Goal: Task Accomplishment & Management: Manage account settings

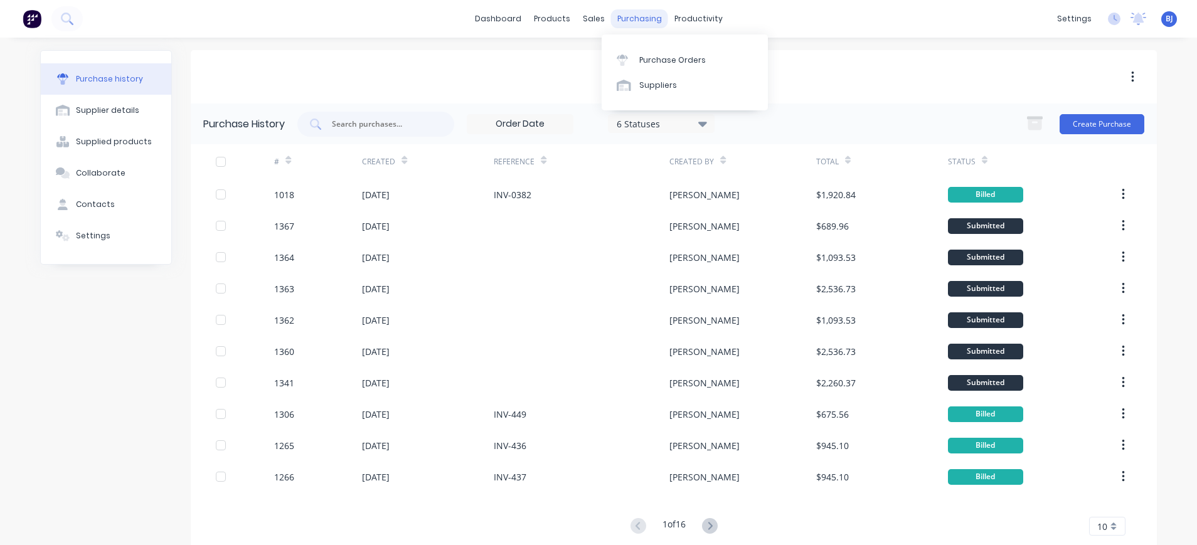
click at [642, 15] on div "purchasing" at bounding box center [639, 18] width 57 height 19
click at [647, 59] on div "Purchase Orders" at bounding box center [672, 60] width 66 height 11
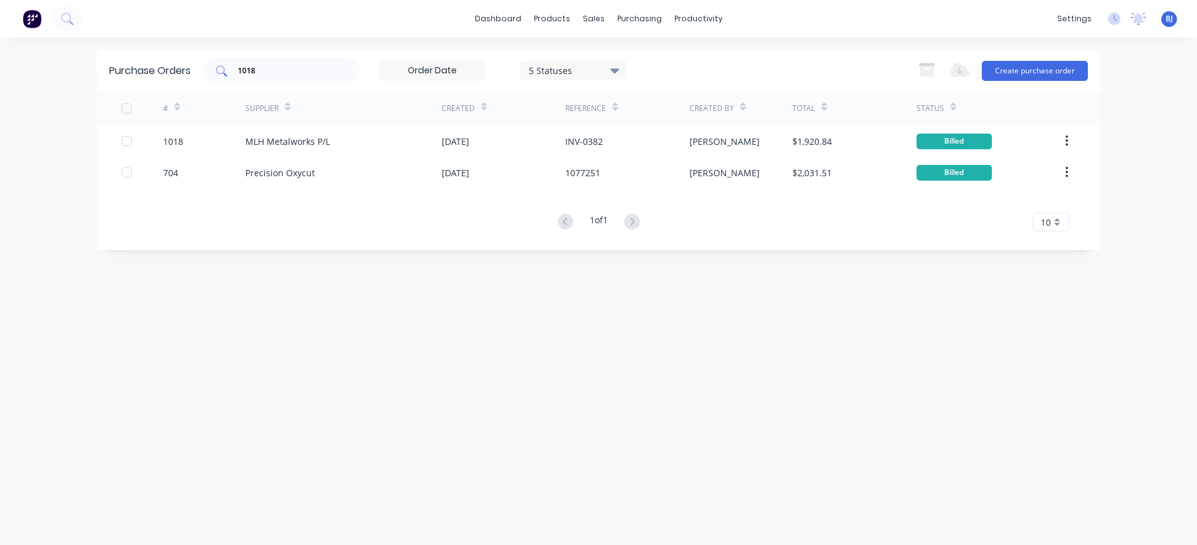
click at [325, 70] on input "1018" at bounding box center [289, 71] width 104 height 13
drag, startPoint x: 318, startPoint y: 68, endPoint x: 204, endPoint y: 73, distance: 114.3
click at [204, 73] on div "Purchase Orders 1018 5 Statuses 5 Statuses Export to Excel (XLSX) Create purcha…" at bounding box center [599, 70] width 1004 height 41
drag, startPoint x: 641, startPoint y: 18, endPoint x: 642, endPoint y: 27, distance: 8.9
click at [641, 21] on div "purchasing" at bounding box center [639, 18] width 57 height 19
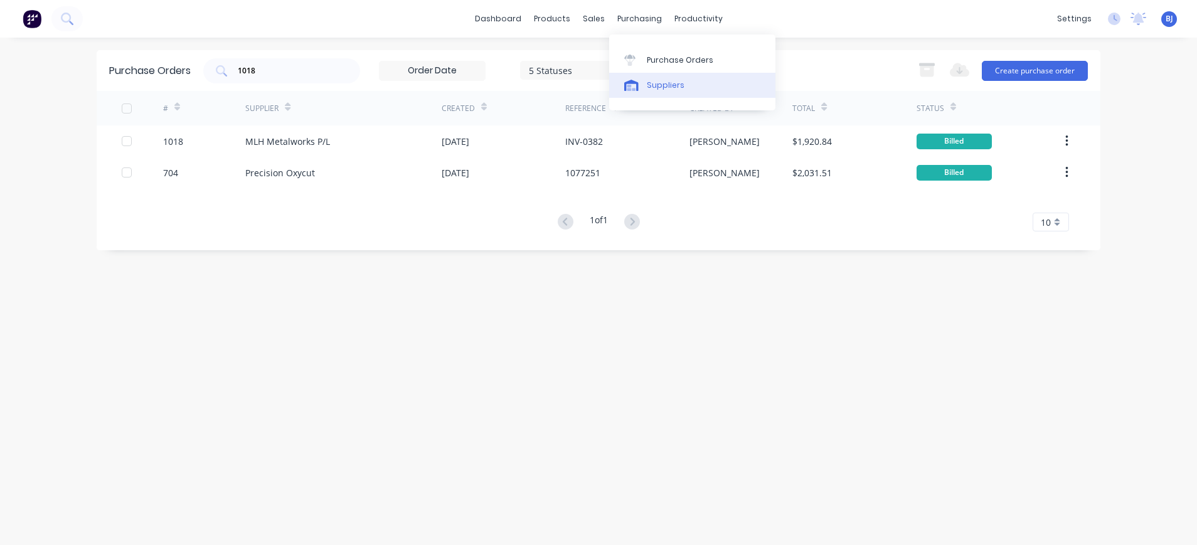
click at [650, 83] on div "Suppliers" at bounding box center [666, 85] width 38 height 11
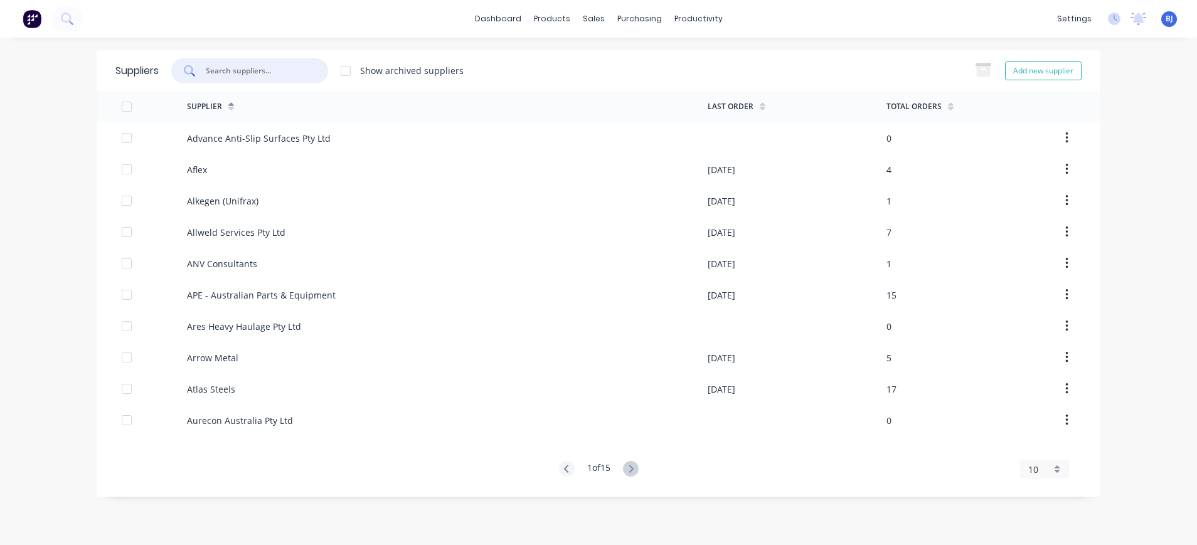
click at [294, 67] on input "text" at bounding box center [257, 71] width 104 height 13
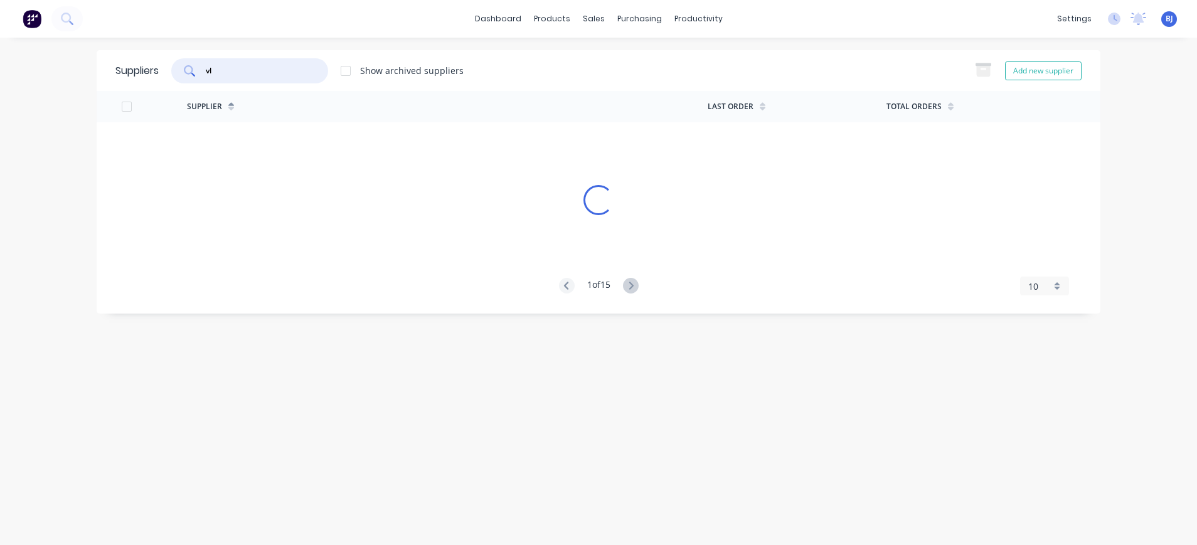
type input "v"
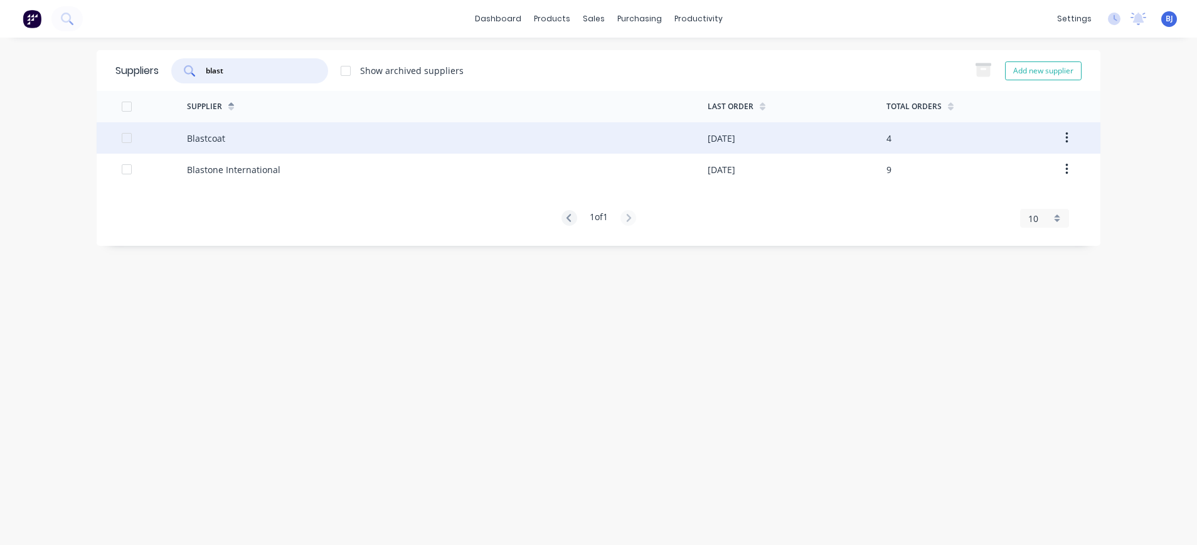
type input "blast"
click at [277, 144] on div "Blastcoat" at bounding box center [447, 137] width 521 height 31
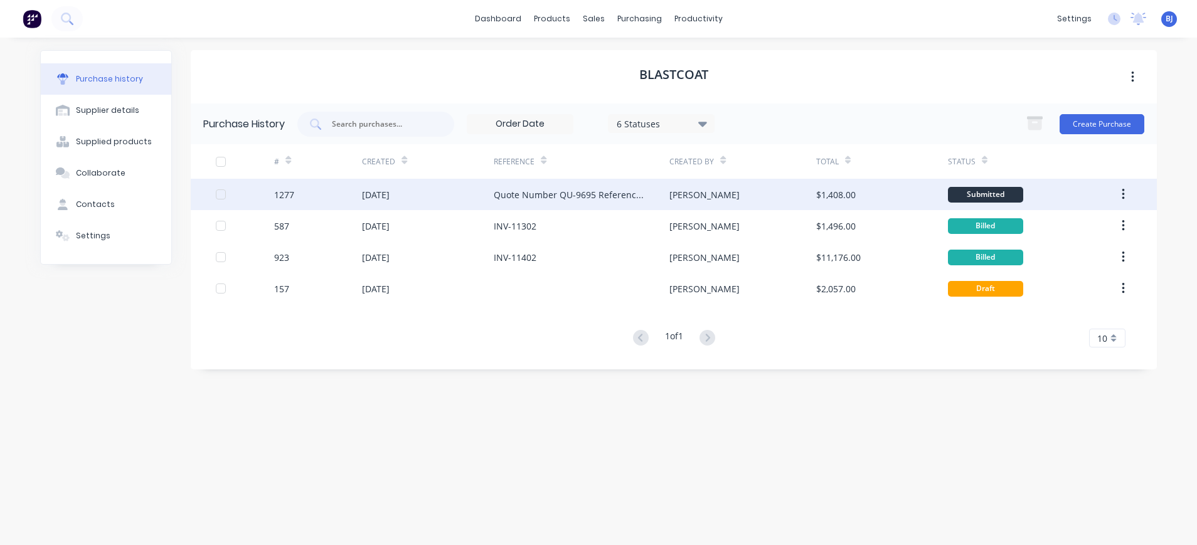
click at [386, 196] on div "[DATE]" at bounding box center [376, 194] width 28 height 13
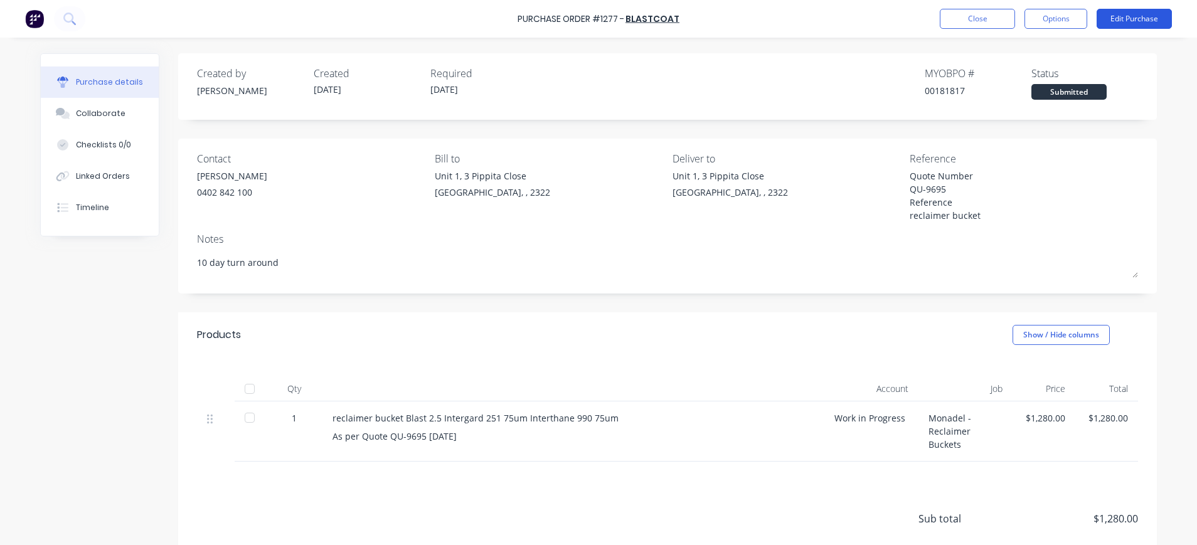
click at [1120, 22] on button "Edit Purchase" at bounding box center [1134, 19] width 75 height 20
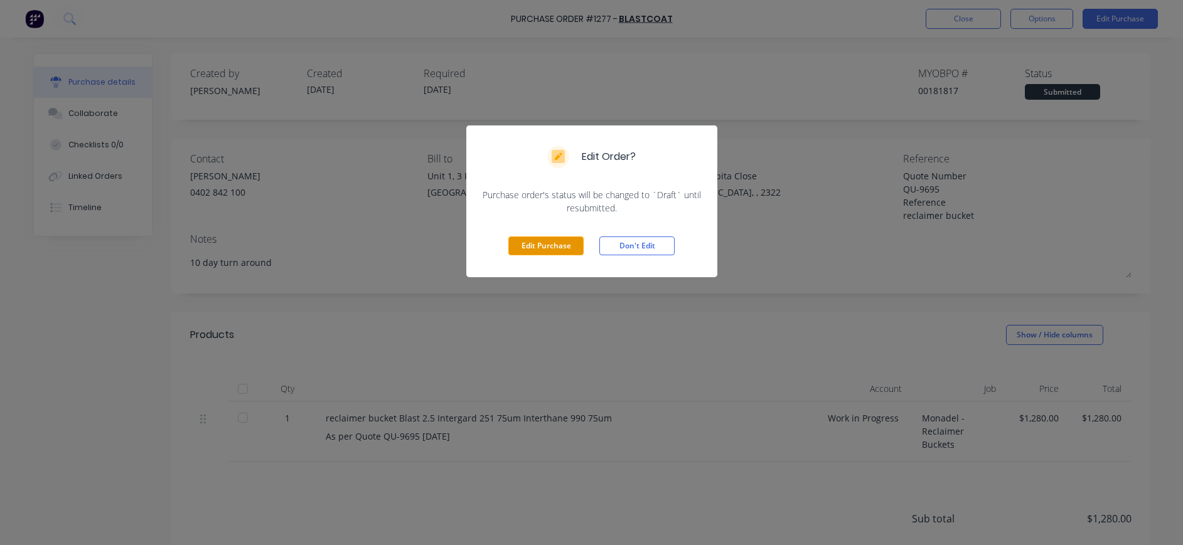
drag, startPoint x: 547, startPoint y: 247, endPoint x: 753, endPoint y: 234, distance: 206.2
click at [549, 247] on button "Edit Purchase" at bounding box center [545, 246] width 75 height 19
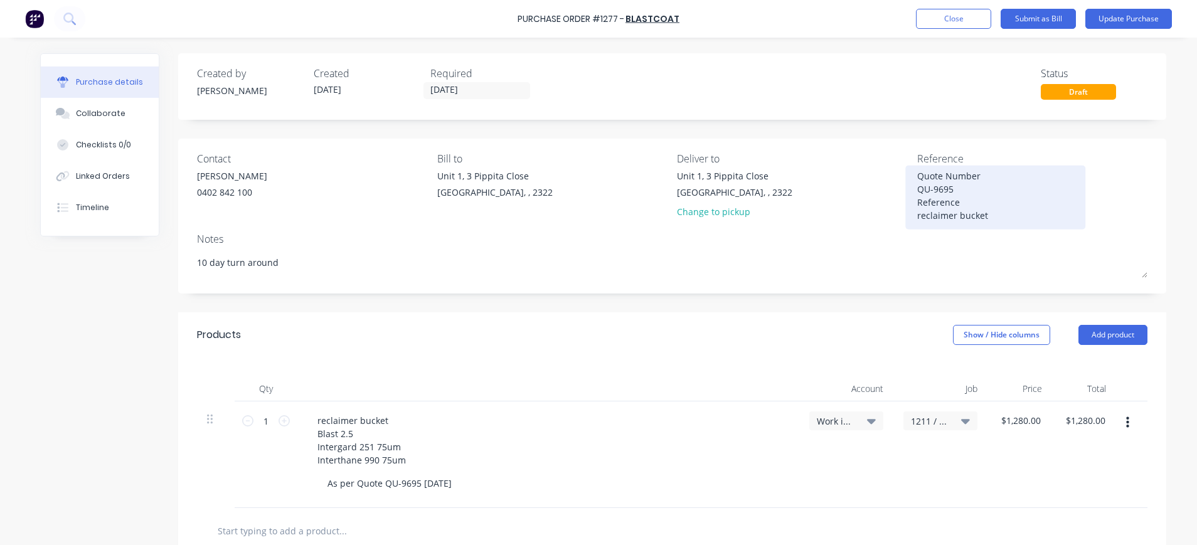
drag, startPoint x: 938, startPoint y: 208, endPoint x: 915, endPoint y: 196, distance: 25.8
click at [917, 196] on textarea "Quote Number QU-9695 Reference reclaimer bucket" at bounding box center [995, 195] width 157 height 53
click at [917, 182] on textarea "Quote Number QU-9695 Reference reclaimer bucket" at bounding box center [995, 195] width 157 height 53
drag, startPoint x: 912, startPoint y: 178, endPoint x: 967, endPoint y: 208, distance: 63.4
click at [994, 219] on textarea "Quote Number QU-9695 Reference reclaimer bucket" at bounding box center [995, 195] width 157 height 53
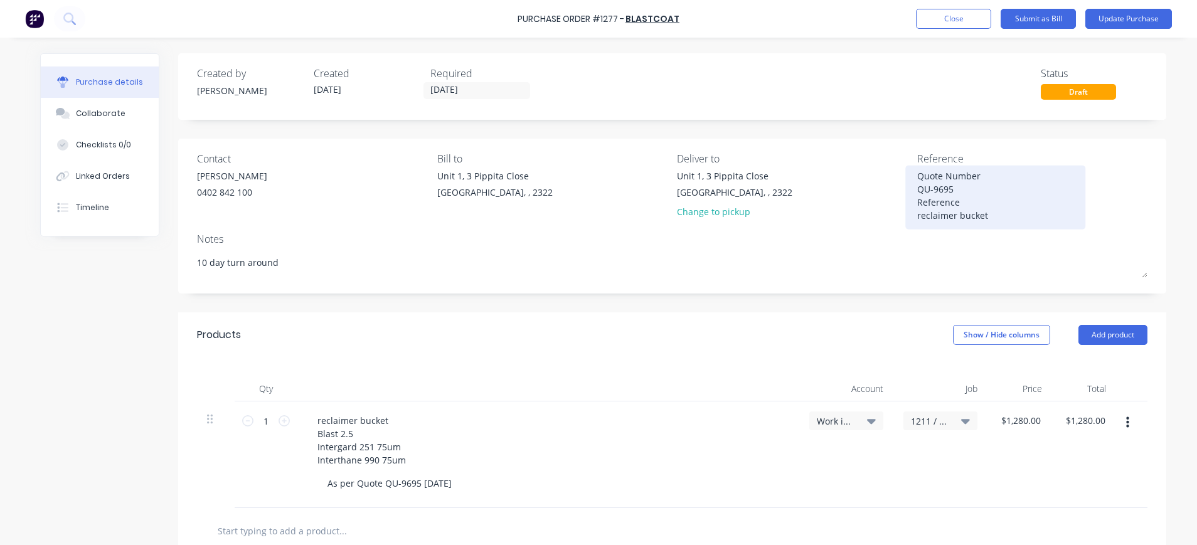
type textarea "x"
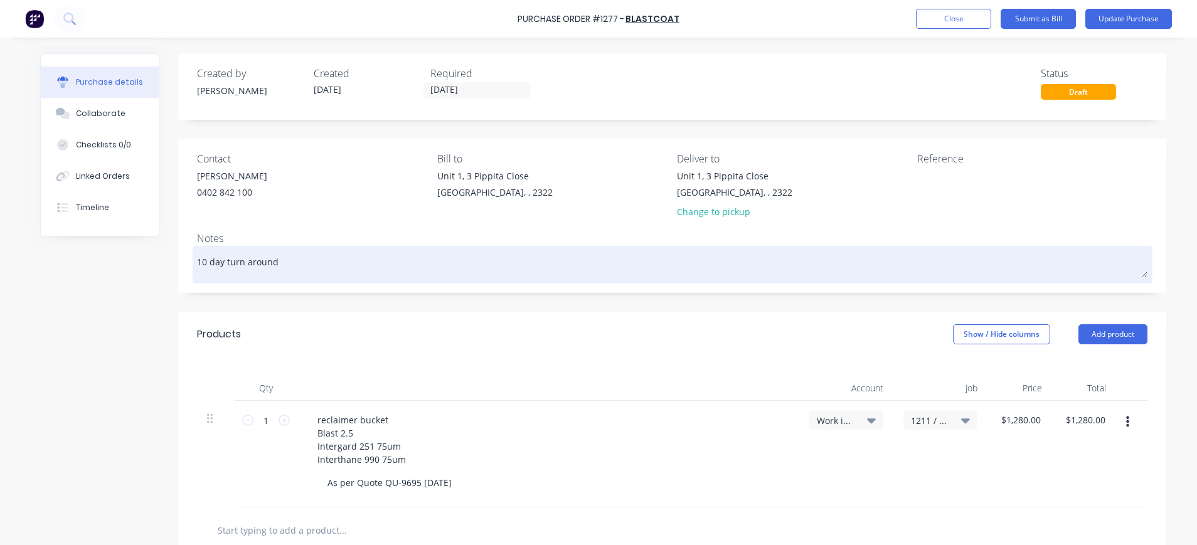
type textarea "x"
click at [304, 260] on textarea "10 day turn around" at bounding box center [672, 263] width 950 height 28
type textarea "x"
type textarea "10 day turn around"
type textarea "x"
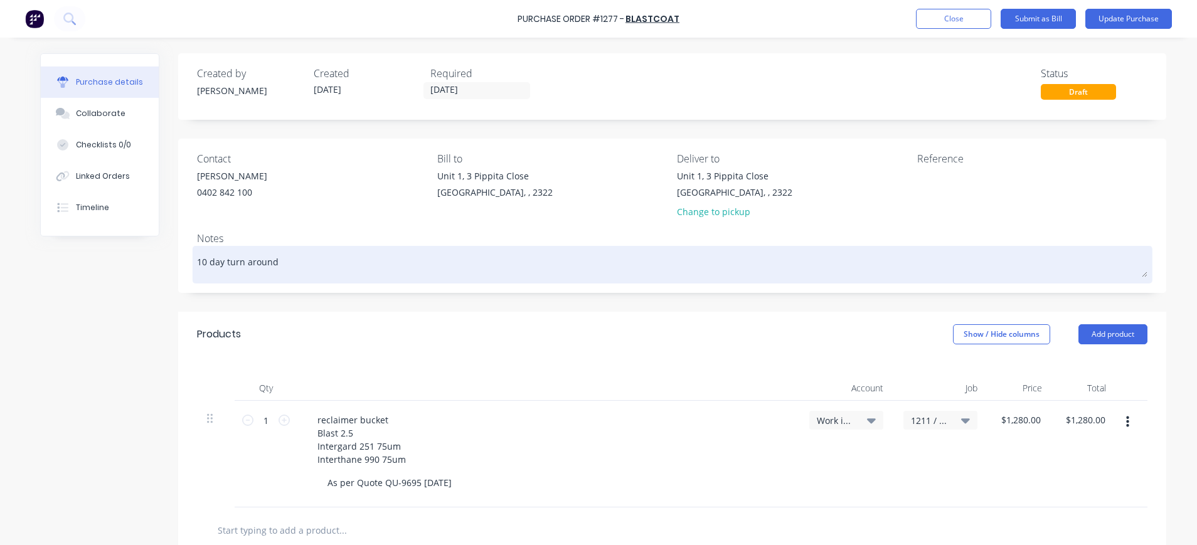
type textarea "10 day turn around -"
type textarea "x"
type textarea "10 day turn around -"
paste textarea "Quote Number QU-9695 Reference reclaimer bucket"
type textarea "x"
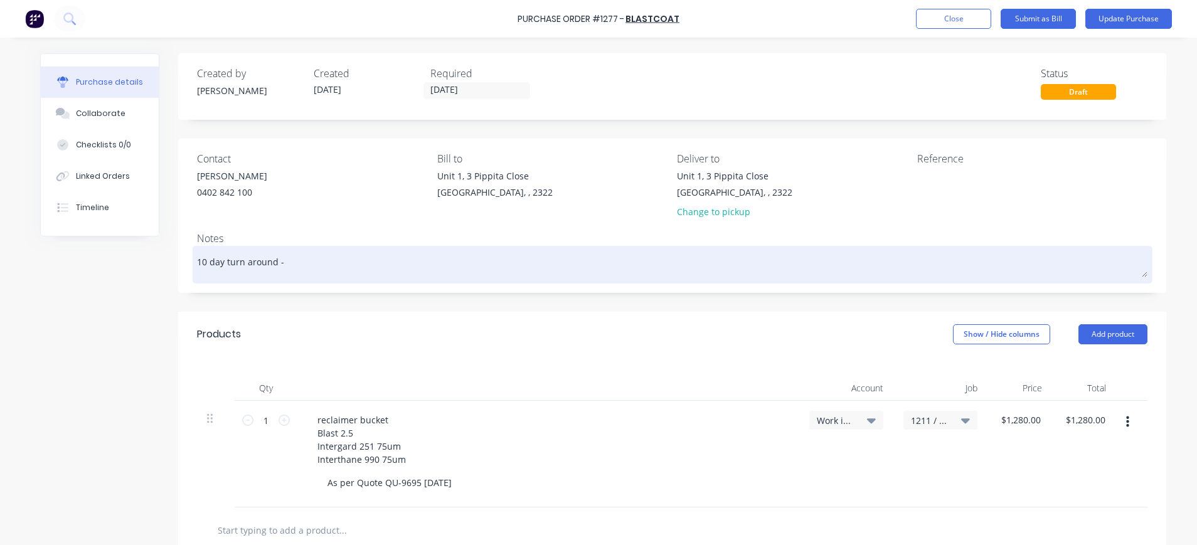
type textarea "10 day turn around - Quote Number QU-9695 Reference reclaimer bucket"
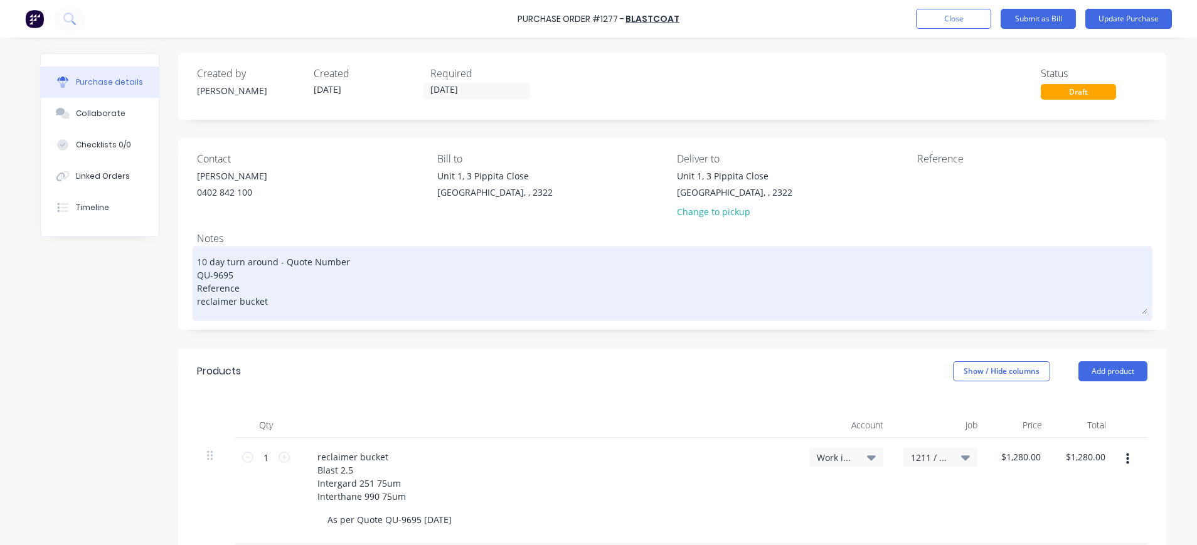
click at [364, 252] on textarea "10 day turn around - Quote Number QU-9695 Reference reclaimer bucket" at bounding box center [672, 281] width 950 height 65
type textarea "x"
type textarea "10 day turn around - Quote Number QU-9695 Reference reclaimer bucket"
type textarea "x"
type textarea "10 day turn around - Quote Number QU-9695 Reference reclaimer bucket"
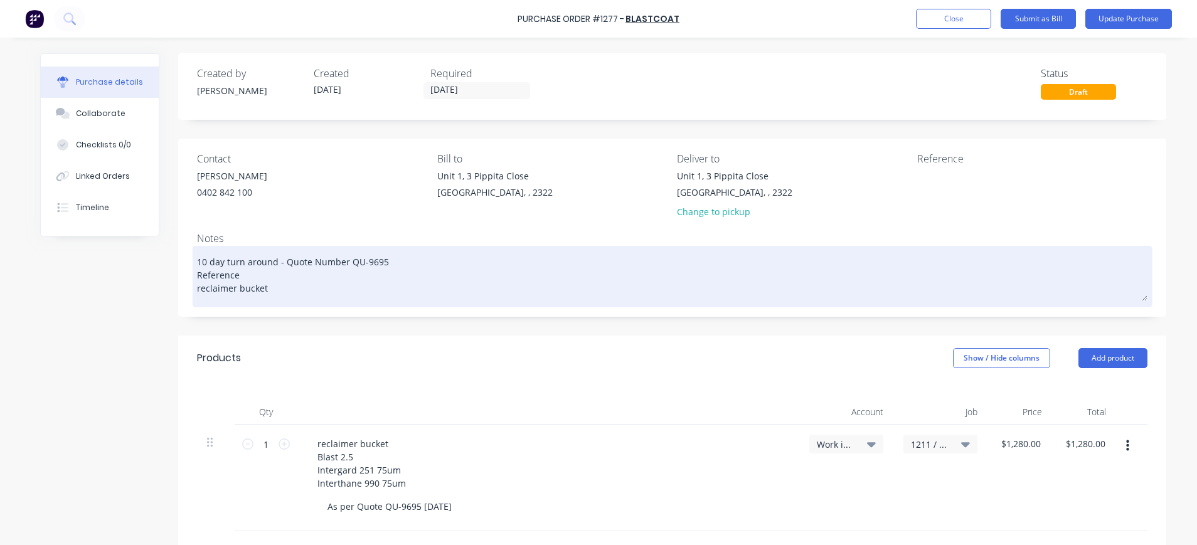
type textarea "x"
type textarea "10 day turn around - Quote Number QU-9695 Reference reclaimer bucket"
type textarea "x"
type textarea "10 day turn around - Quote Number QU-9695 Reference reclaimer bucket"
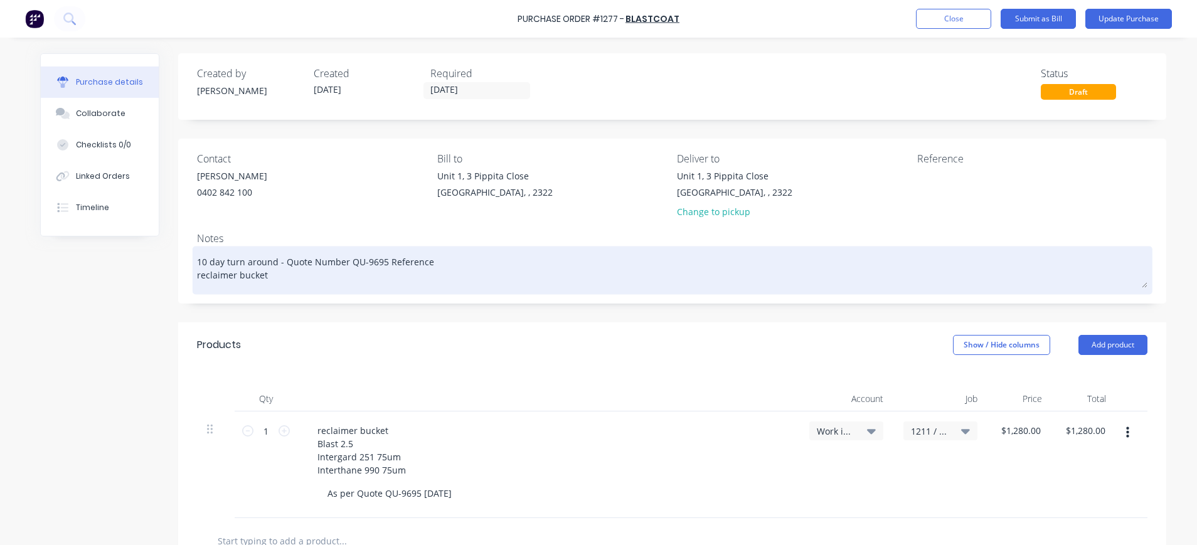
type textarea "x"
type textarea "10 day turn around - Quote Number QU-9695 Reference reclaimer bucket"
type textarea "x"
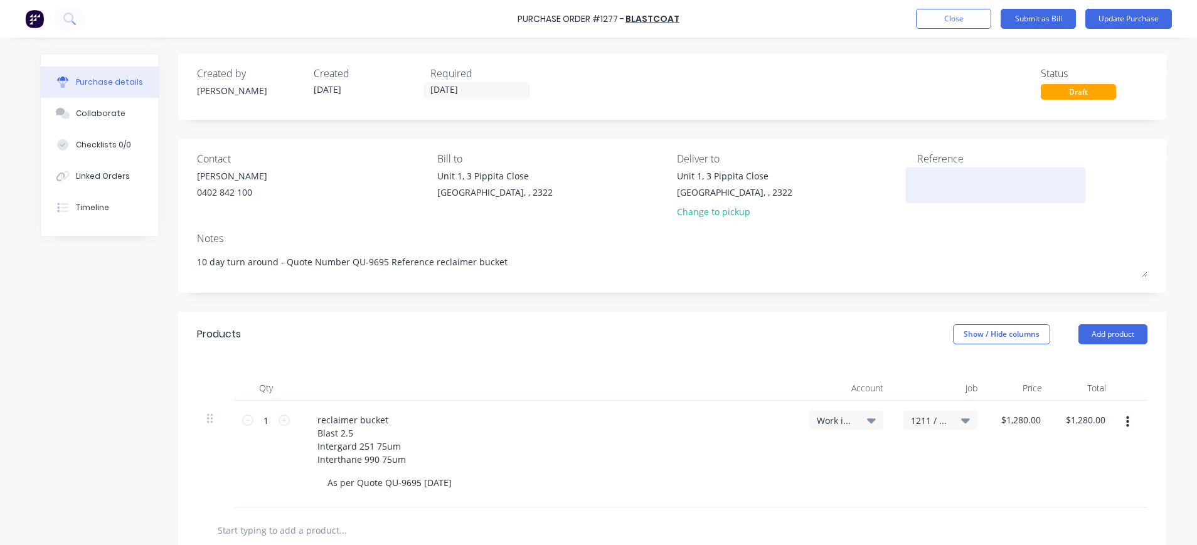
type textarea "10 day turn around - Quote Number QU-9695 Reference reclaimer bucket"
type textarea "x"
type textarea "10 day turn around - Quote Number QU-9695 Reference reclaimer bucket"
click at [922, 180] on textarea at bounding box center [995, 183] width 157 height 28
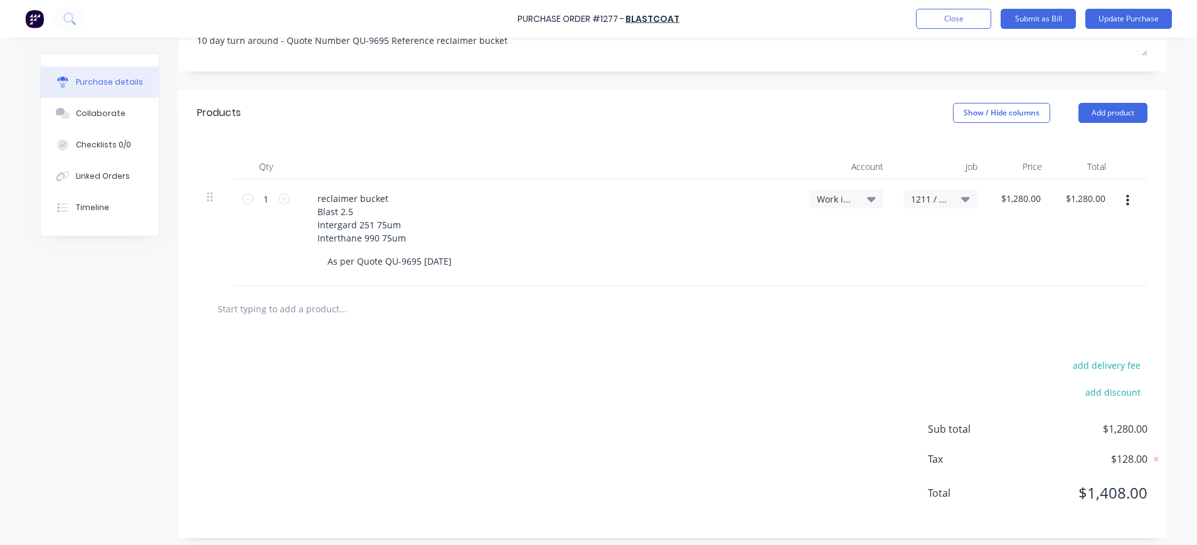
scroll to position [227, 0]
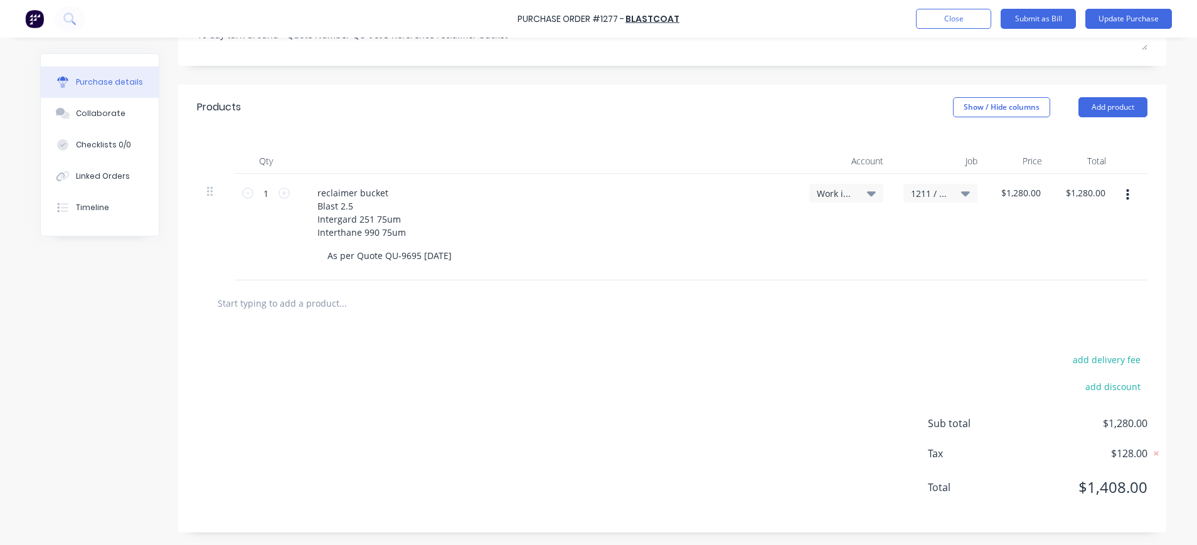
type textarea "INV-11560"
type textarea "x"
type textarea "INV-11560"
click at [961, 191] on icon at bounding box center [965, 193] width 9 height 14
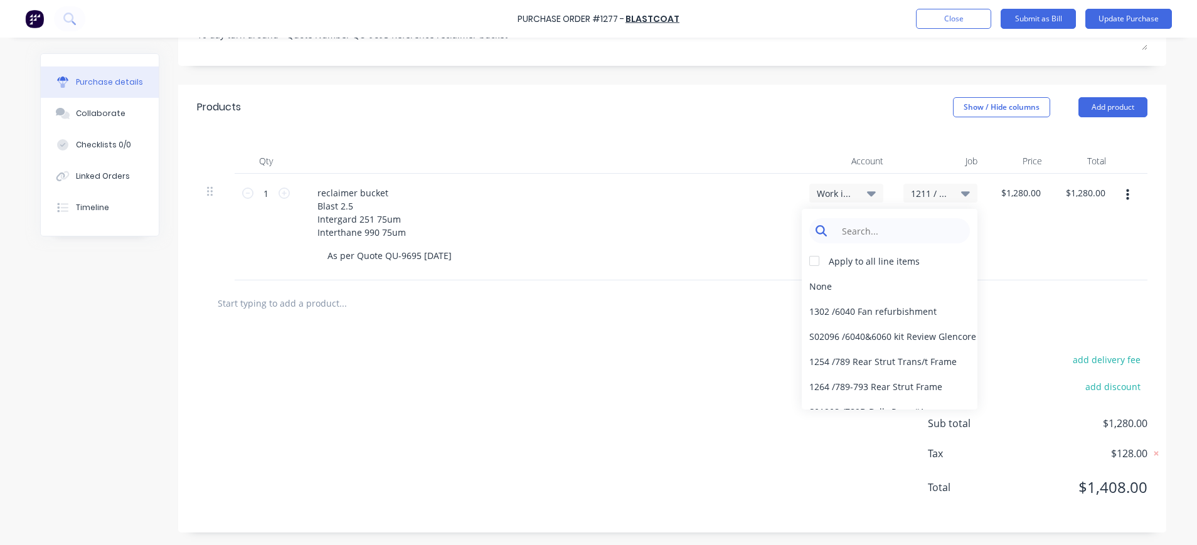
type textarea "x"
click at [908, 237] on input at bounding box center [899, 230] width 129 height 25
type input "1211"
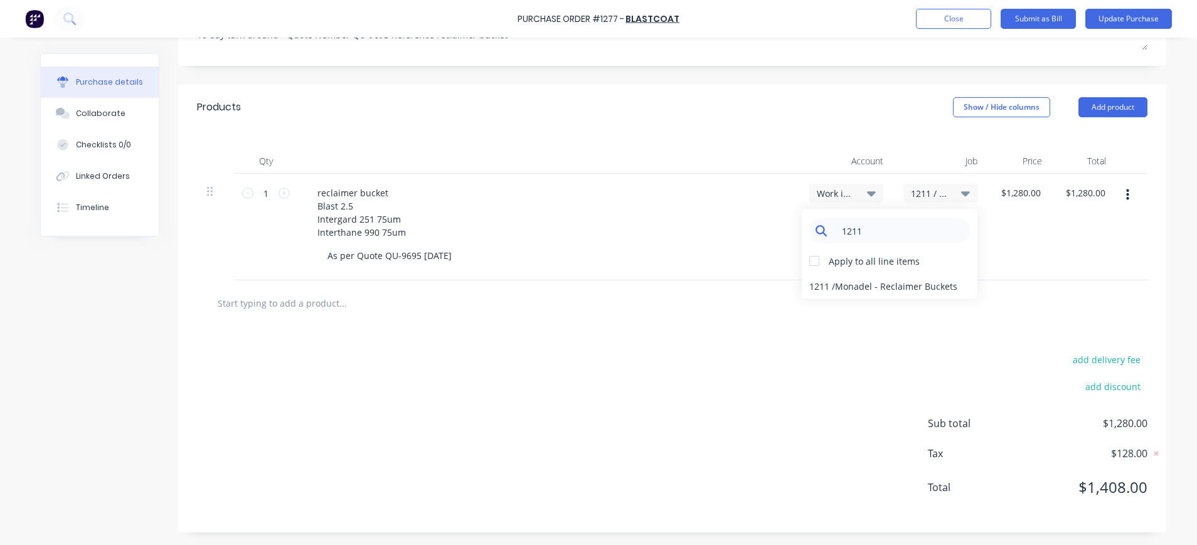
type textarea "x"
click at [913, 227] on input "1211" at bounding box center [899, 230] width 129 height 25
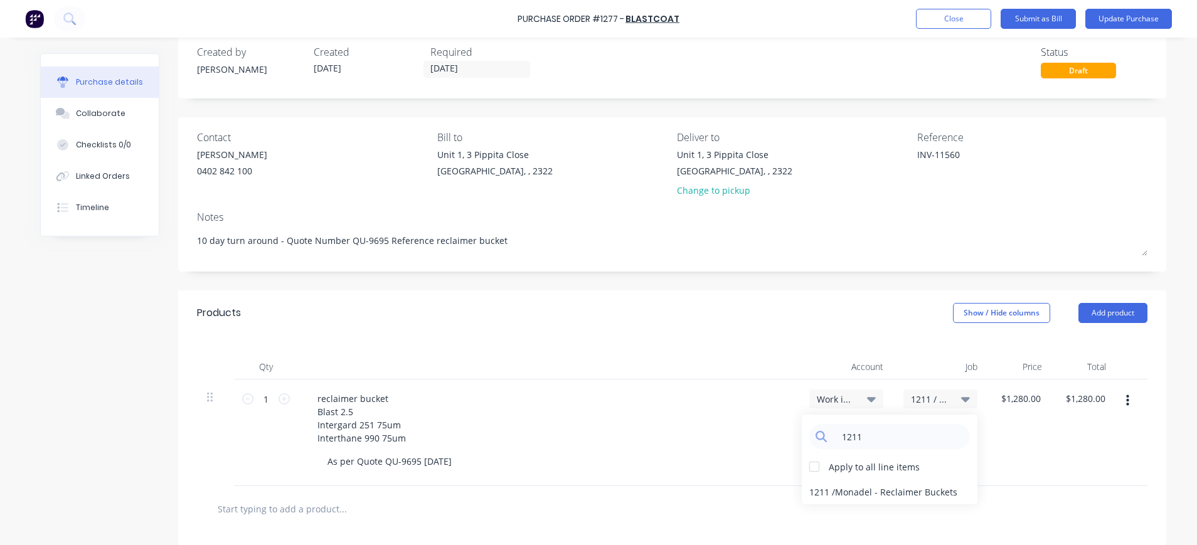
scroll to position [0, 0]
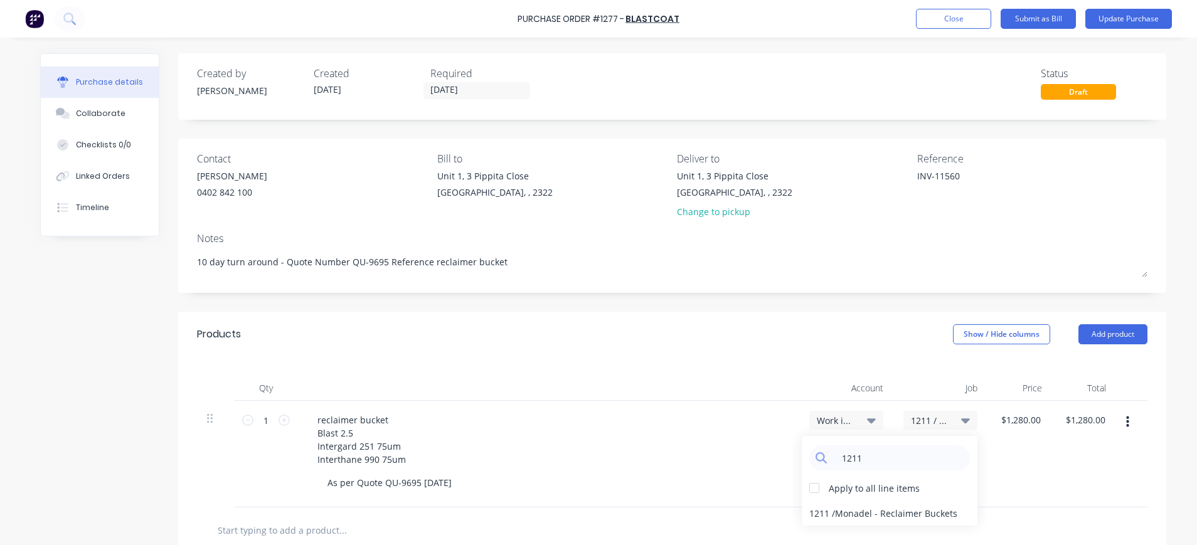
type input "1211"
click at [832, 423] on span "Work in Progress" at bounding box center [836, 420] width 38 height 13
click at [811, 489] on div at bounding box center [814, 488] width 25 height 25
click at [853, 508] on div "1211 / Monadel - Reclaimer Buckets" at bounding box center [890, 513] width 176 height 25
click at [844, 414] on div "Work in Progress" at bounding box center [846, 420] width 74 height 19
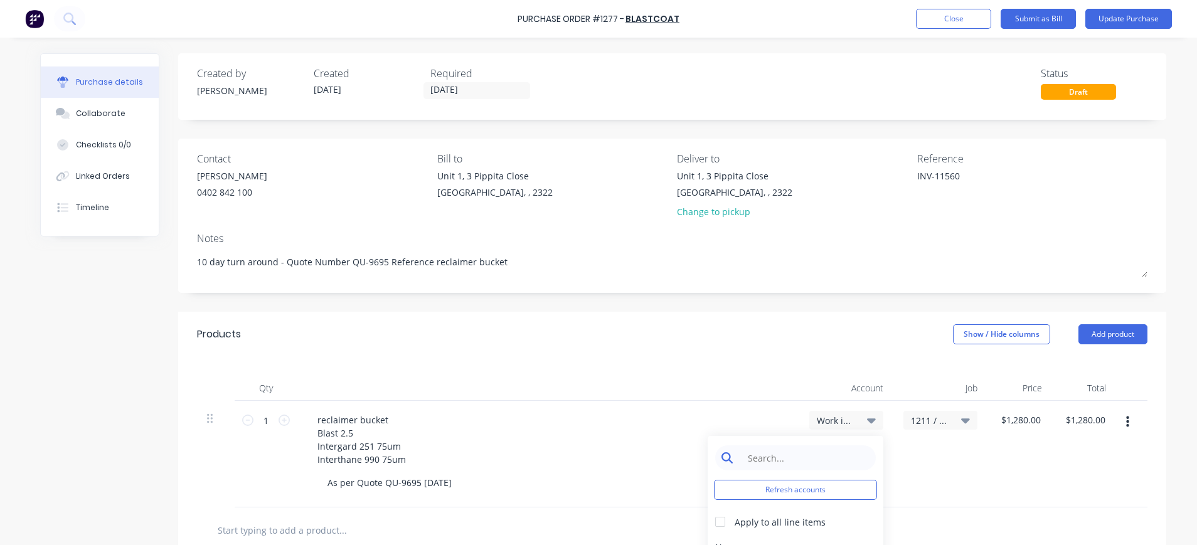
type textarea "x"
click at [826, 460] on input at bounding box center [805, 457] width 129 height 25
type input "1"
type input "6-7070"
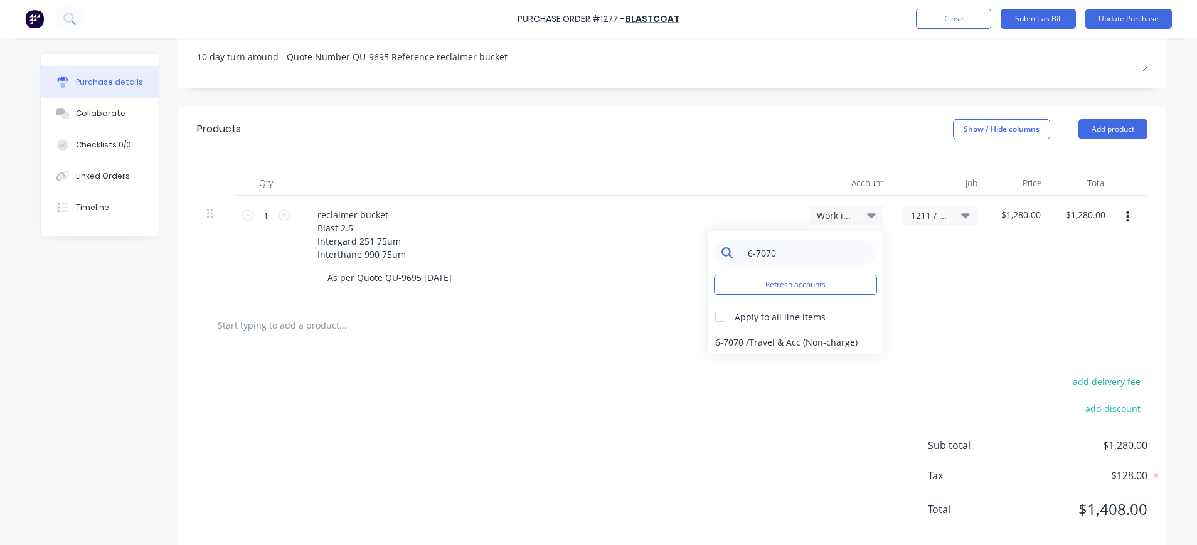
scroll to position [227, 0]
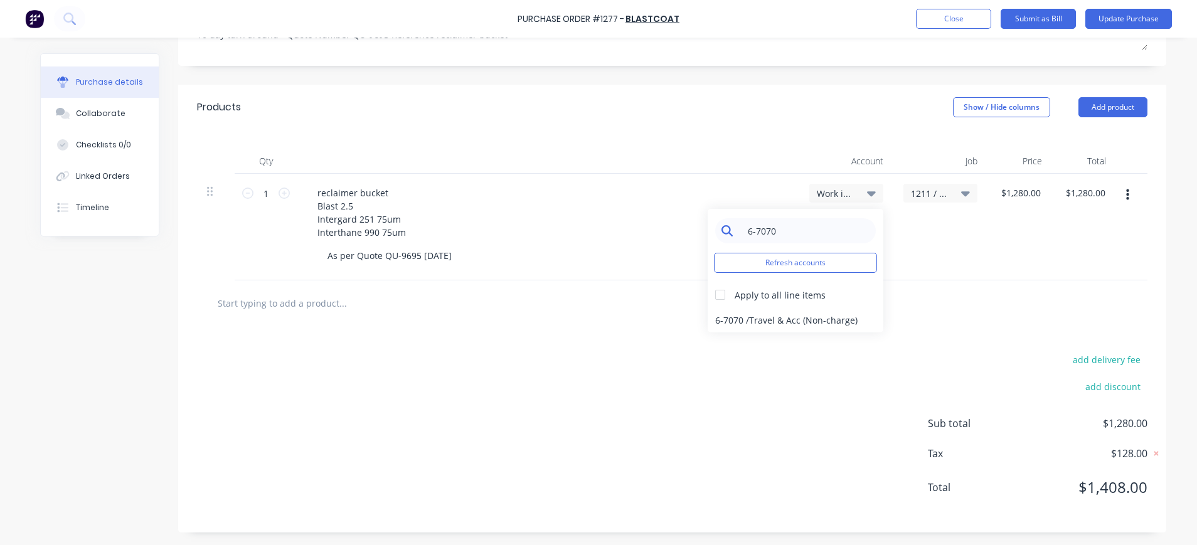
type textarea "x"
drag, startPoint x: 777, startPoint y: 238, endPoint x: 717, endPoint y: 231, distance: 60.0
click at [717, 231] on div "6-7070" at bounding box center [795, 230] width 161 height 25
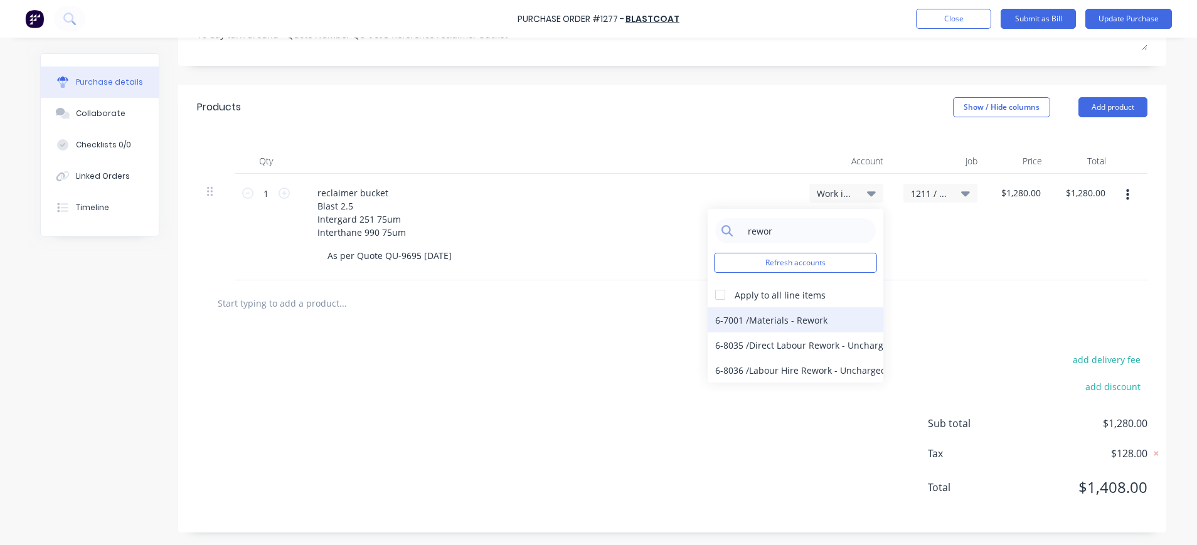
type input "rewor"
click at [782, 321] on div "6-7001 / Materials - Rework" at bounding box center [796, 319] width 176 height 25
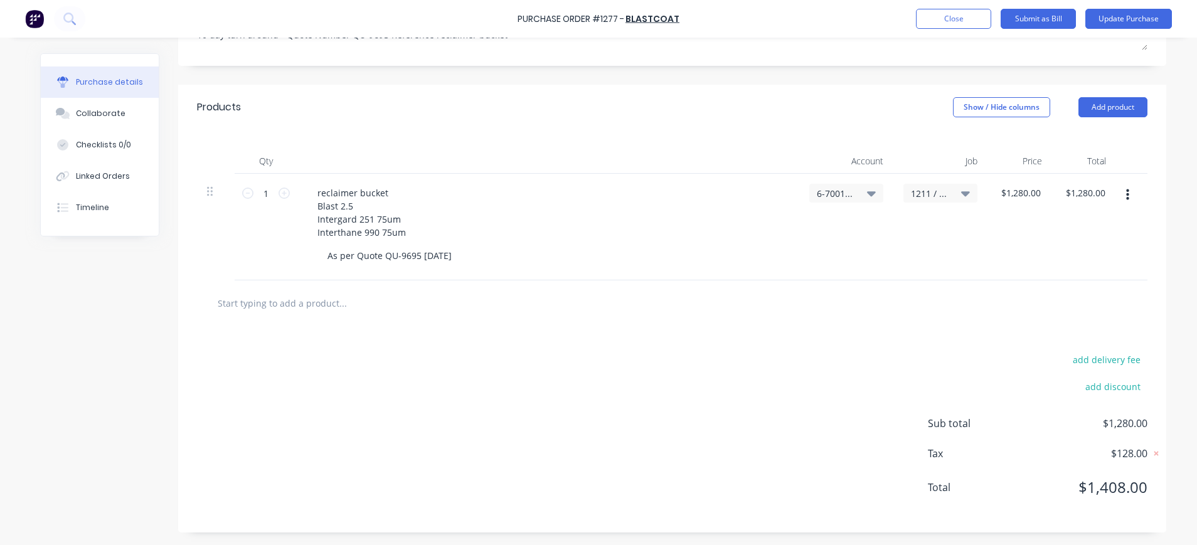
click at [911, 191] on span "1211 / Monadel - Reclaimer Buckets" at bounding box center [930, 193] width 38 height 13
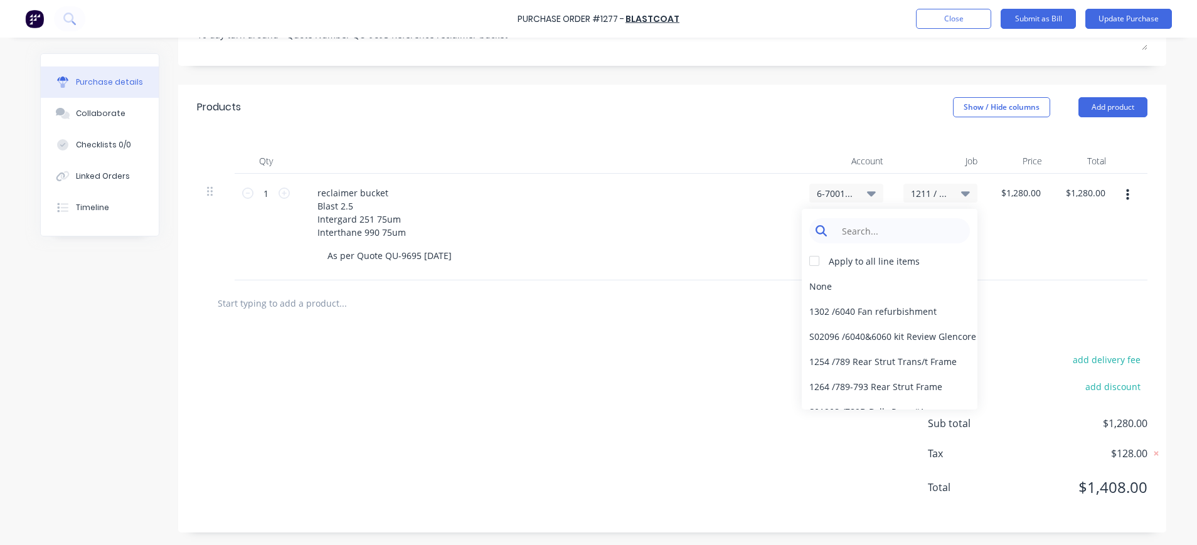
type textarea "x"
click at [885, 221] on input at bounding box center [899, 230] width 129 height 25
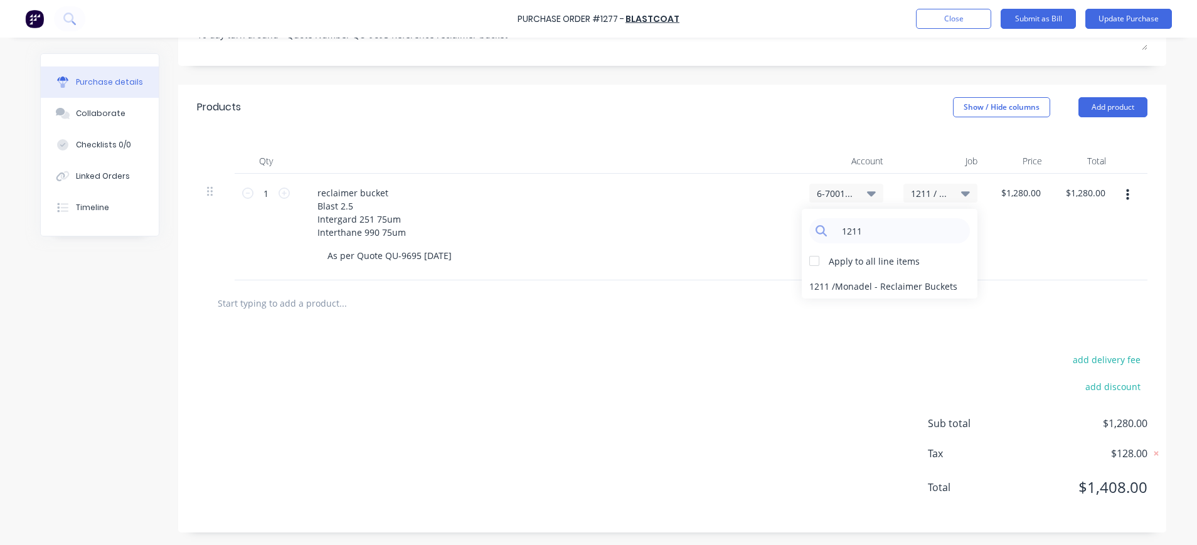
type input "1211"
click at [867, 193] on icon at bounding box center [871, 193] width 9 height 5
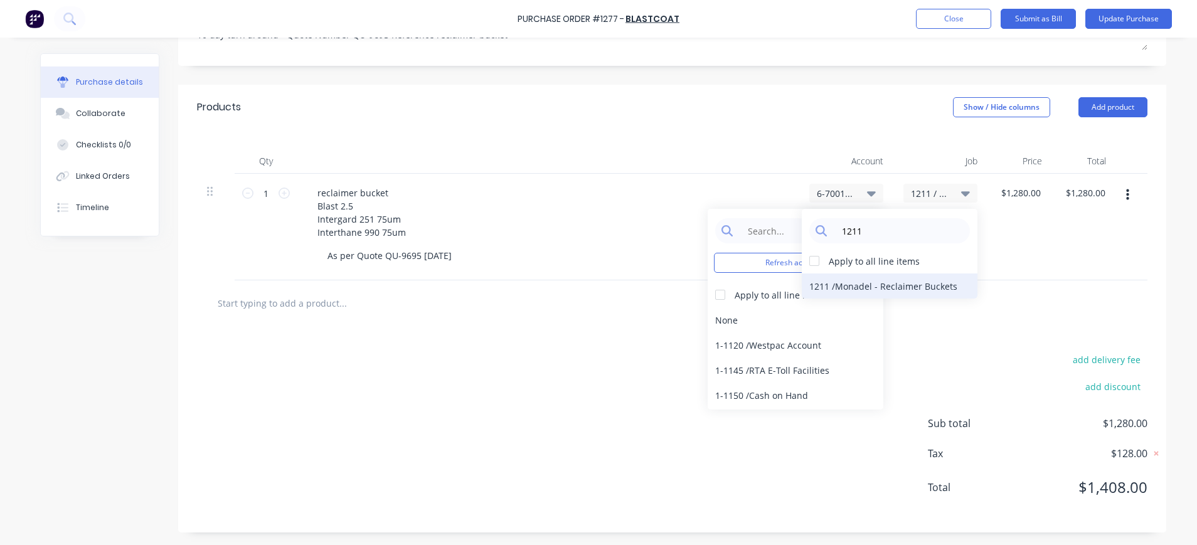
click at [849, 287] on div "1211 / Monadel - Reclaimer Buckets" at bounding box center [890, 286] width 176 height 25
type textarea "x"
click at [790, 232] on input at bounding box center [805, 230] width 129 height 25
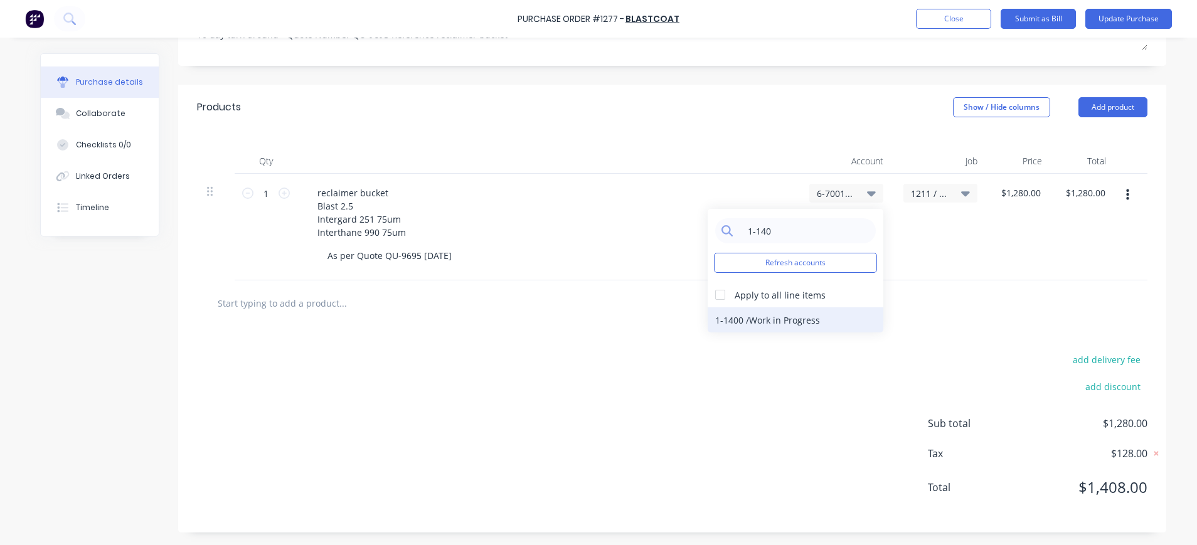
type input "1-140"
click at [762, 321] on div "1-1400 / Work in Progress" at bounding box center [796, 319] width 176 height 25
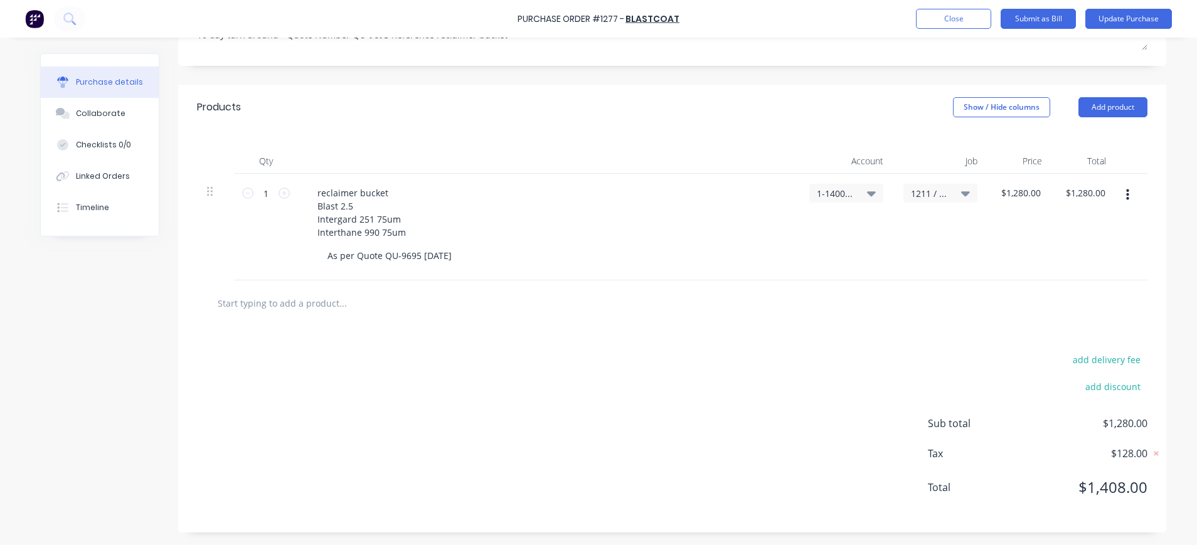
click at [867, 193] on icon at bounding box center [871, 193] width 9 height 5
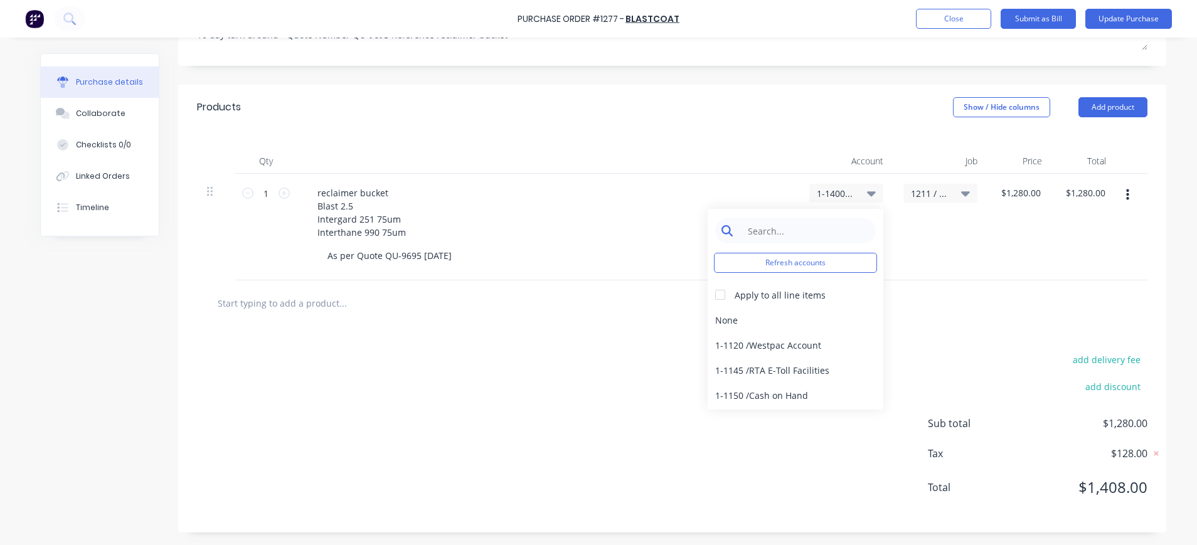
type textarea "x"
click at [831, 232] on input at bounding box center [805, 230] width 129 height 25
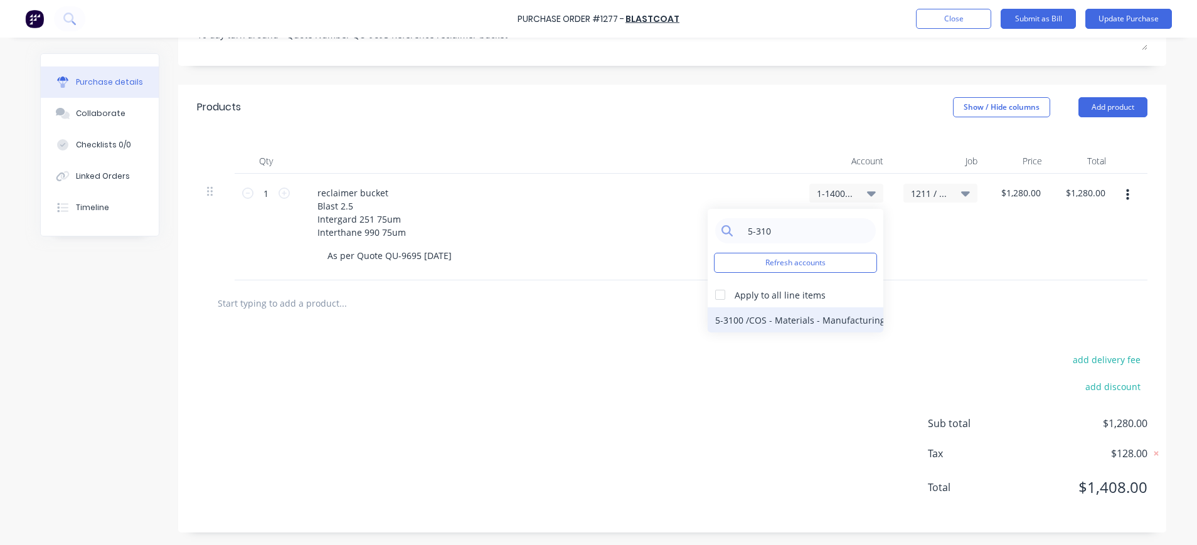
type input "5-310"
click at [844, 317] on div "5-3100 / COS - Materials - Manufacturing Other" at bounding box center [796, 319] width 176 height 25
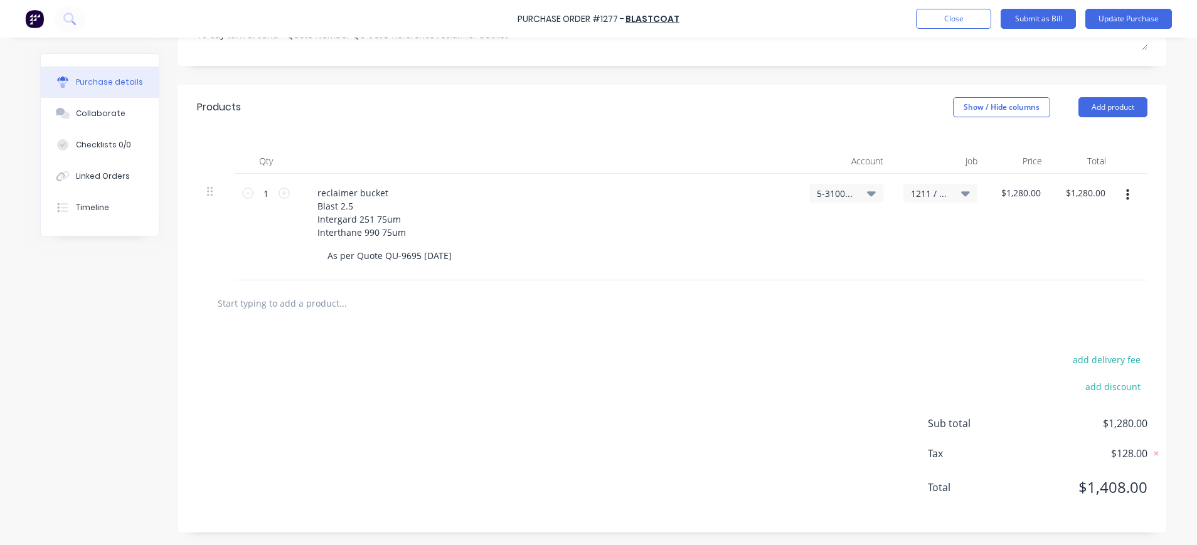
scroll to position [0, 0]
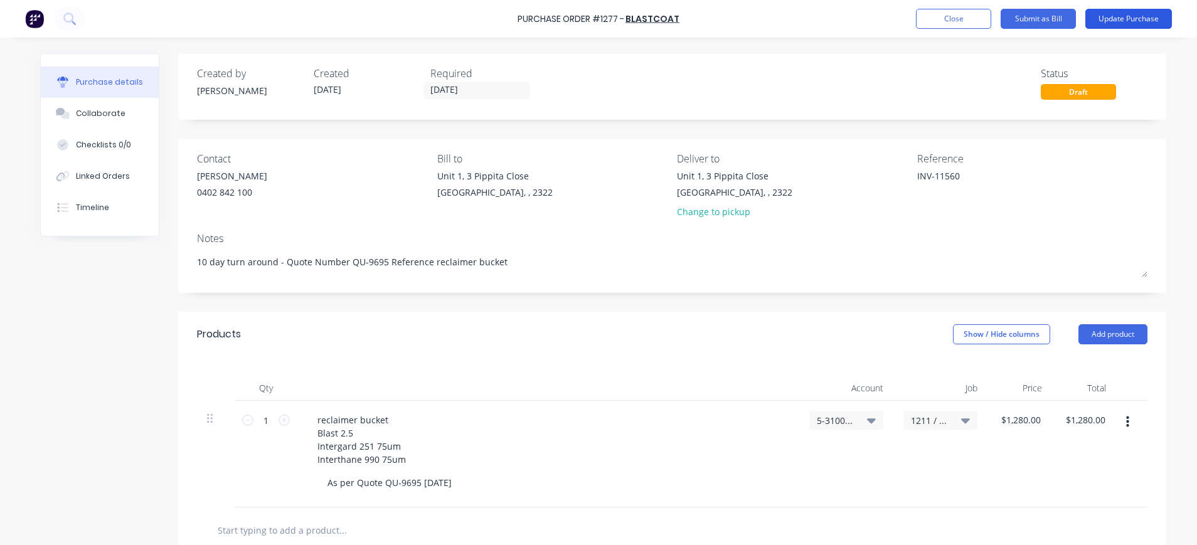
click at [1130, 14] on button "Update Purchase" at bounding box center [1128, 19] width 87 height 20
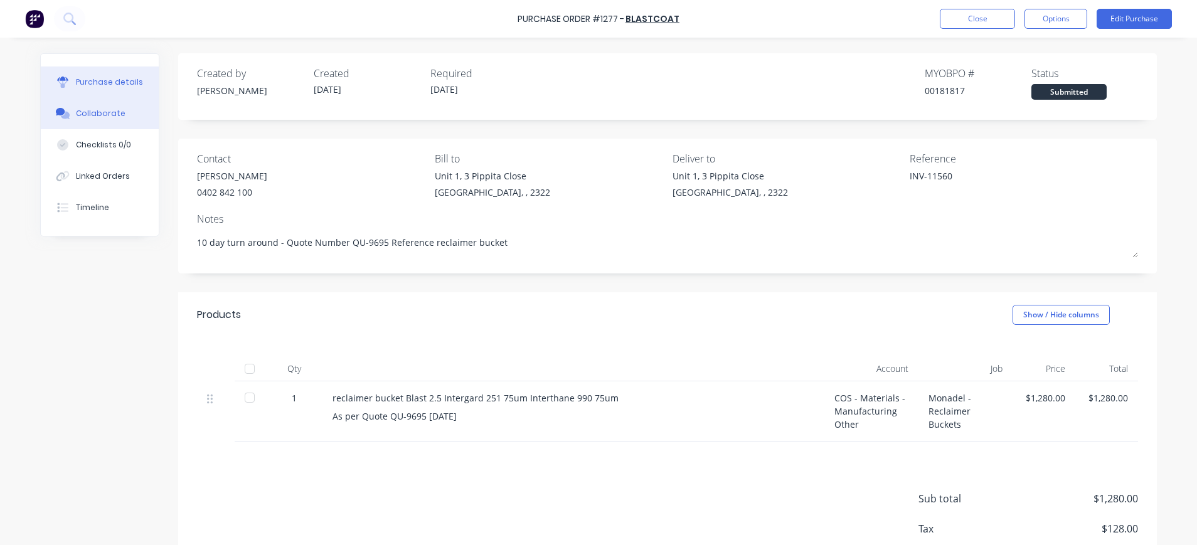
drag, startPoint x: 90, startPoint y: 114, endPoint x: 205, endPoint y: 132, distance: 115.5
click at [93, 115] on div "Collaborate" at bounding box center [101, 113] width 50 height 11
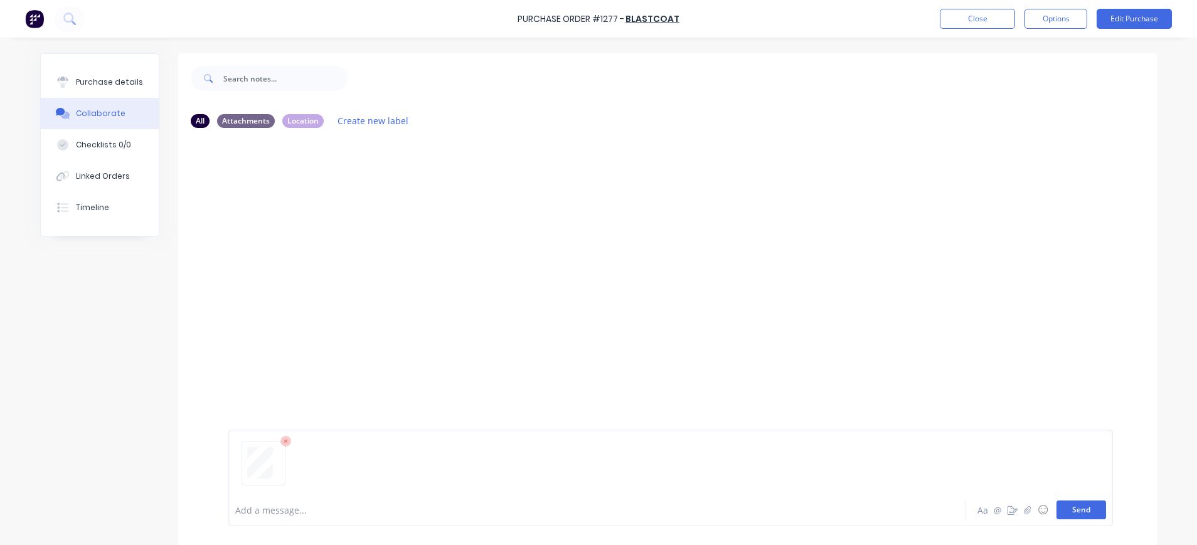
click at [1065, 511] on button "Send" at bounding box center [1081, 510] width 50 height 19
drag, startPoint x: 132, startPoint y: 79, endPoint x: 161, endPoint y: 90, distance: 31.0
click at [139, 81] on button "Purchase details" at bounding box center [100, 81] width 118 height 31
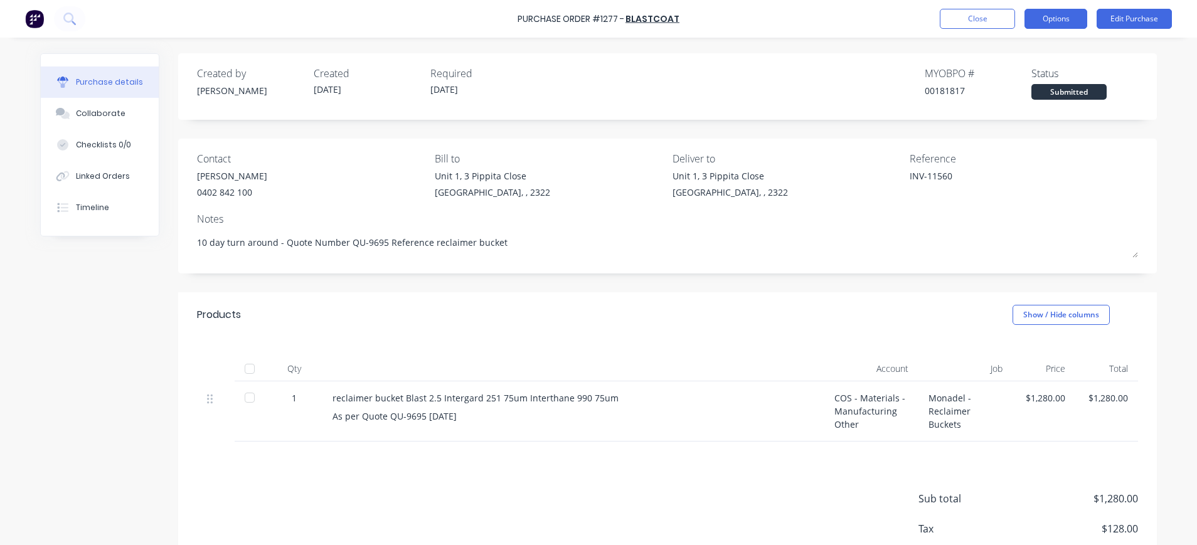
click at [1053, 15] on button "Options" at bounding box center [1055, 19] width 63 height 20
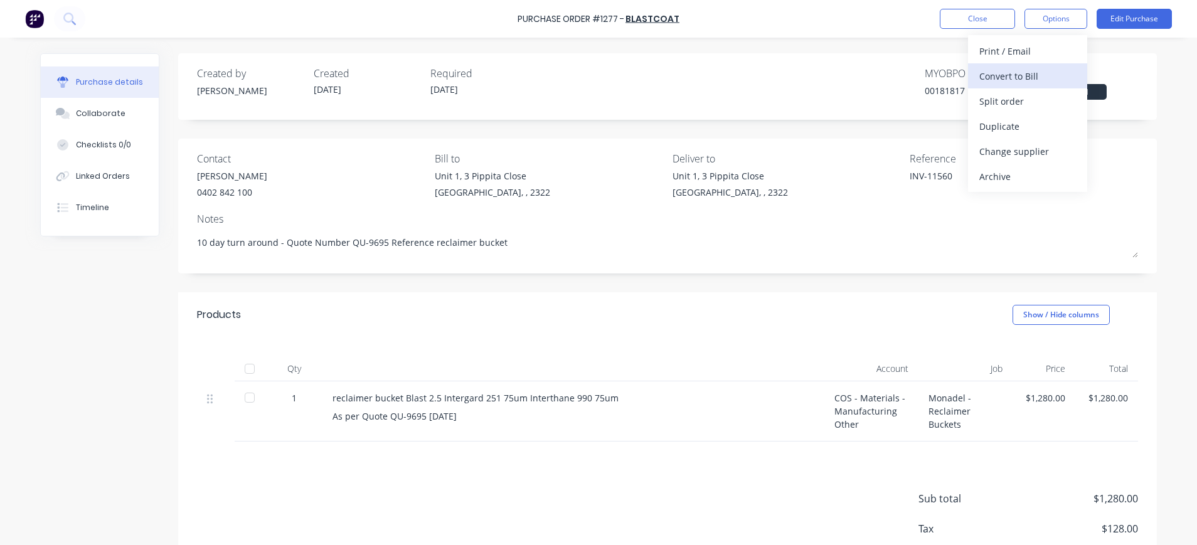
click at [1038, 74] on div "Convert to Bill" at bounding box center [1027, 76] width 97 height 18
type textarea "x"
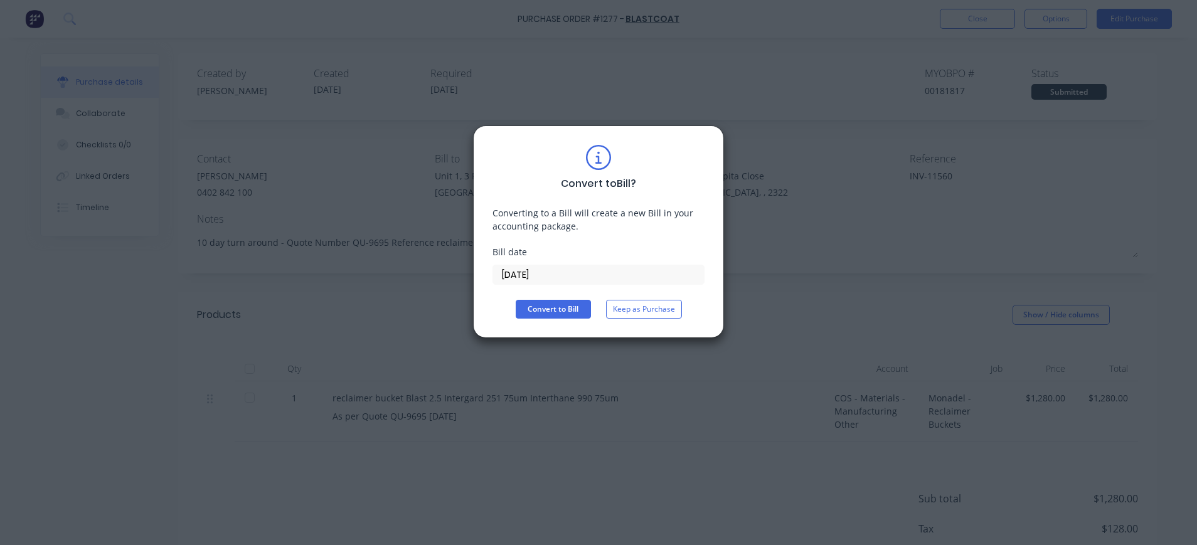
click at [543, 272] on input "[DATE]" at bounding box center [598, 274] width 211 height 19
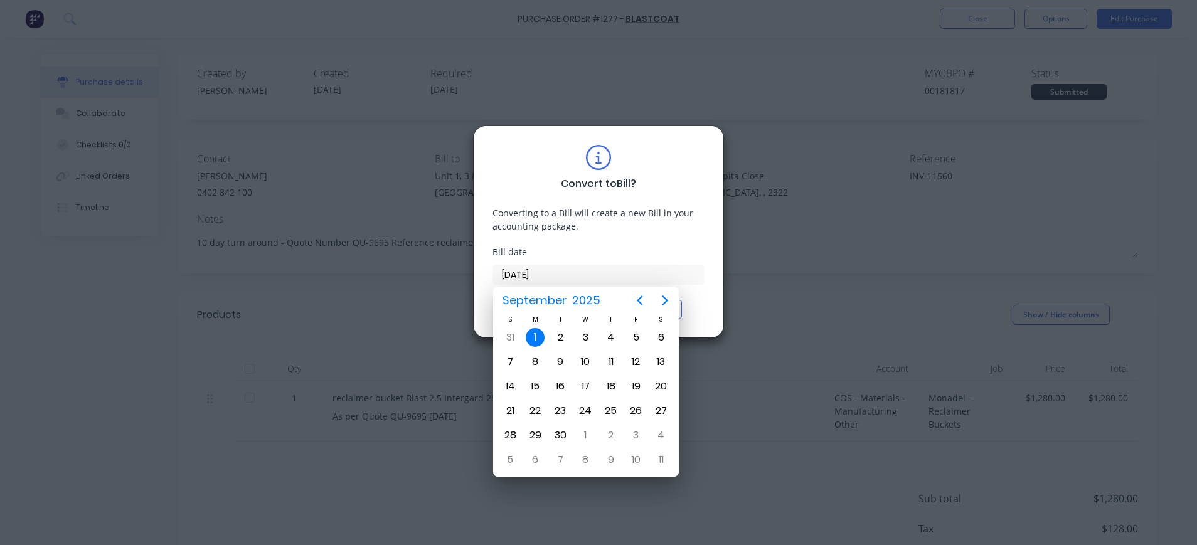
drag, startPoint x: 543, startPoint y: 272, endPoint x: 502, endPoint y: 282, distance: 42.0
click at [480, 274] on div "Convert to Bill ? Converting to a Bill will create a new Bill in your accountin…" at bounding box center [598, 231] width 251 height 213
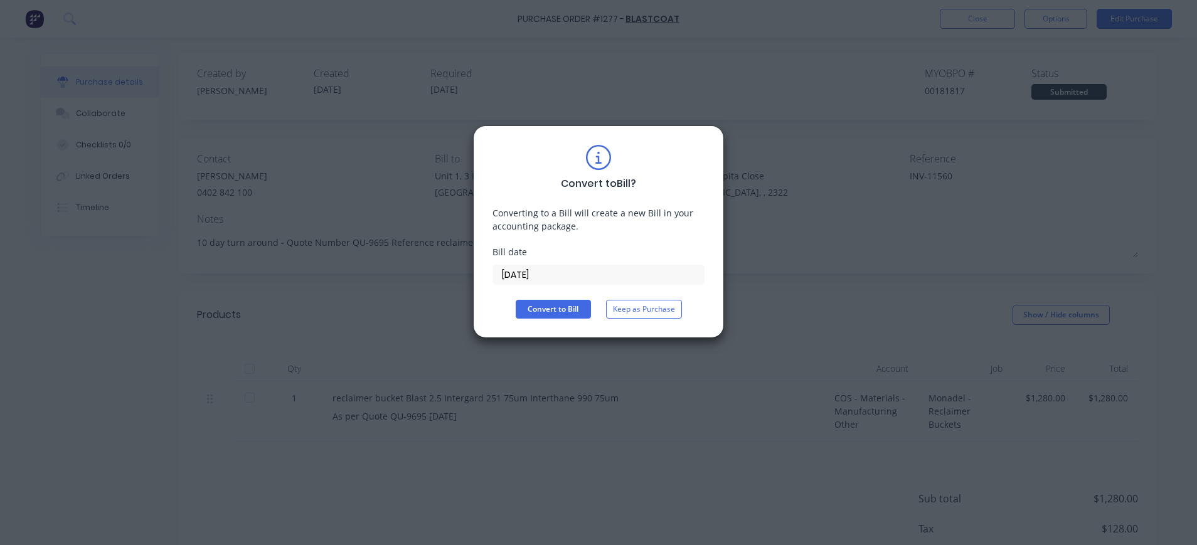
click at [508, 272] on input "[DATE]" at bounding box center [598, 274] width 211 height 19
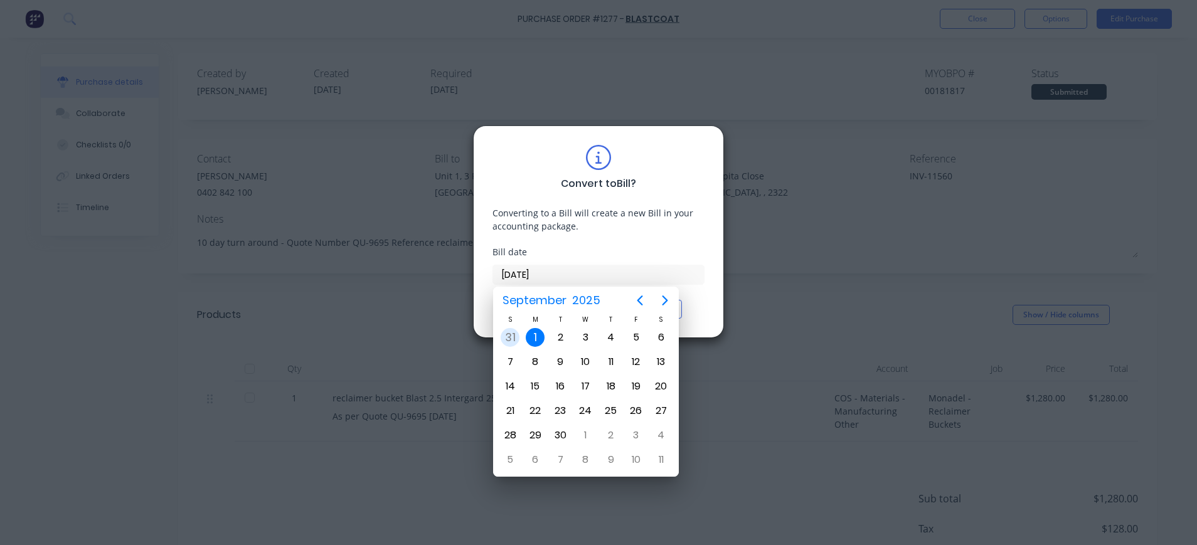
click at [515, 336] on div "31" at bounding box center [510, 337] width 19 height 19
type input "[DATE]"
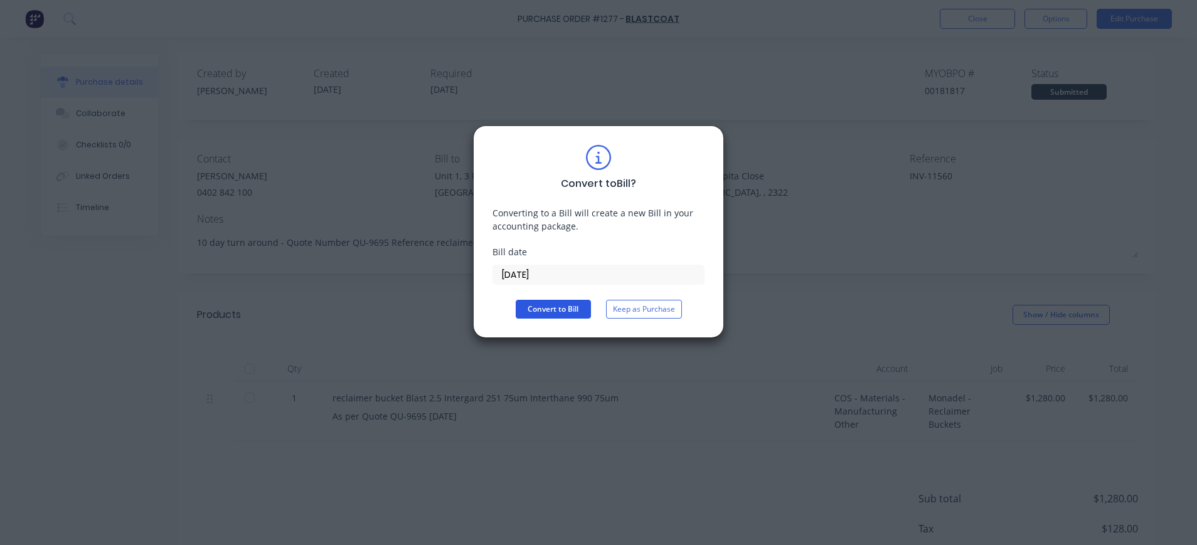
click at [558, 307] on button "Convert to Bill" at bounding box center [553, 309] width 75 height 19
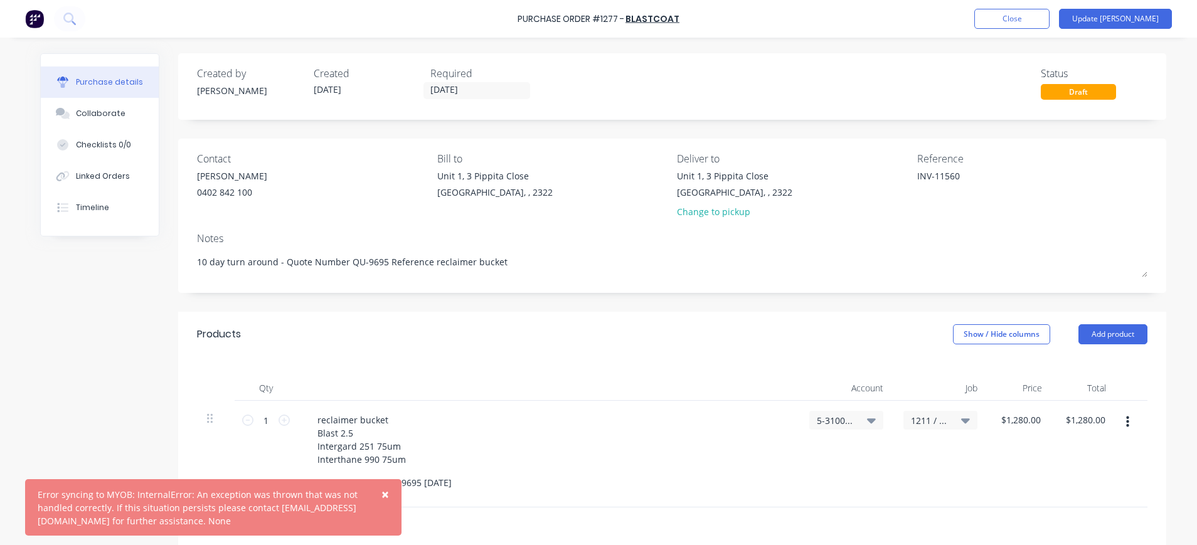
click at [387, 492] on span "×" at bounding box center [385, 495] width 8 height 18
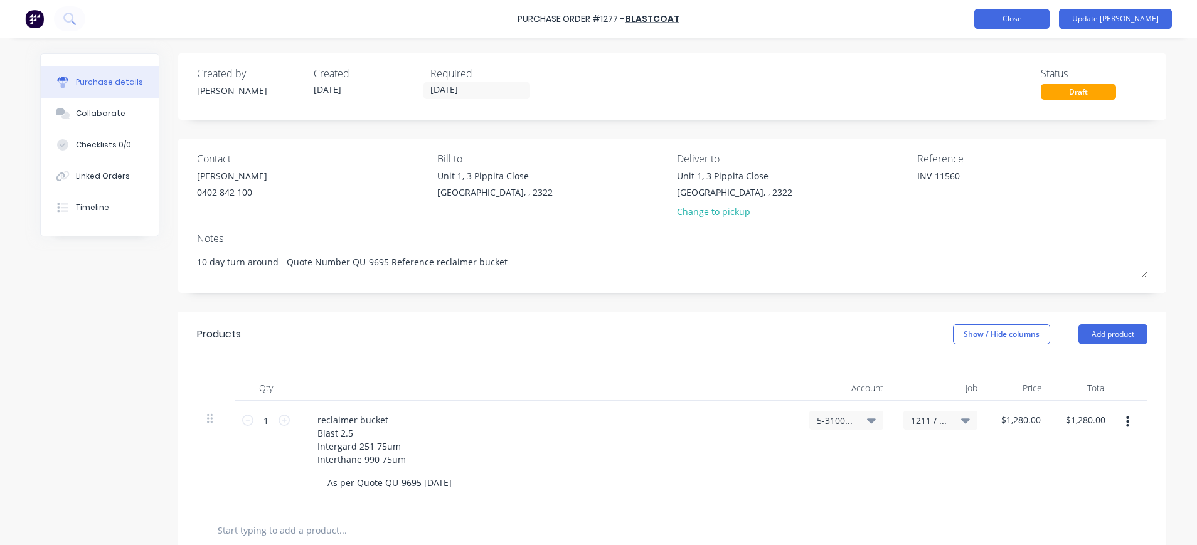
click at [1050, 15] on button "Close" at bounding box center [1011, 19] width 75 height 20
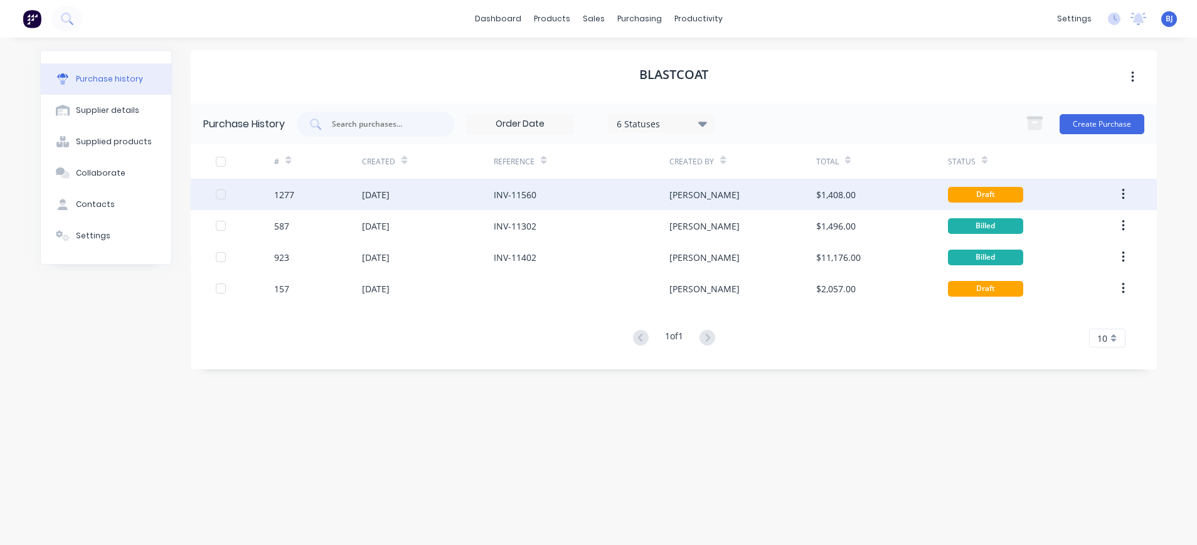
click at [390, 193] on div "[DATE]" at bounding box center [376, 194] width 28 height 13
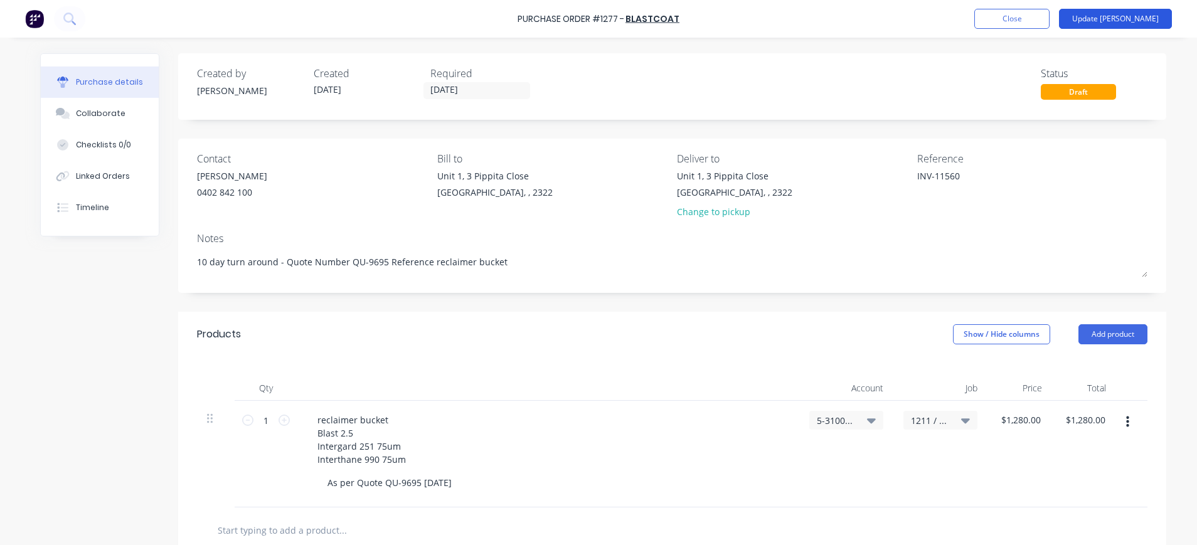
click at [1115, 16] on button "Update [PERSON_NAME]" at bounding box center [1115, 19] width 113 height 20
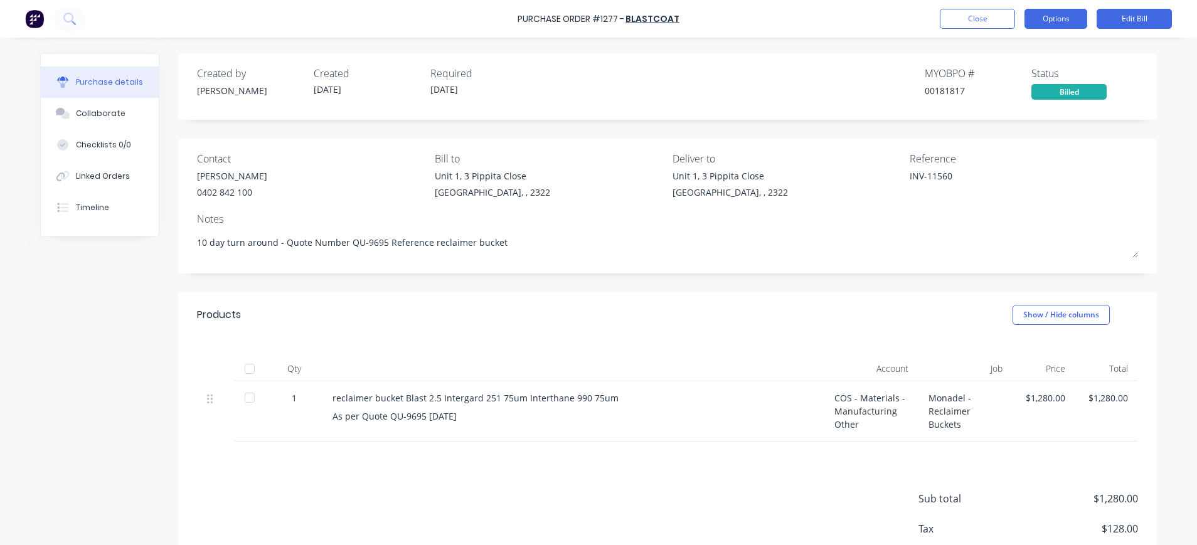
click at [1065, 16] on button "Options" at bounding box center [1055, 19] width 63 height 20
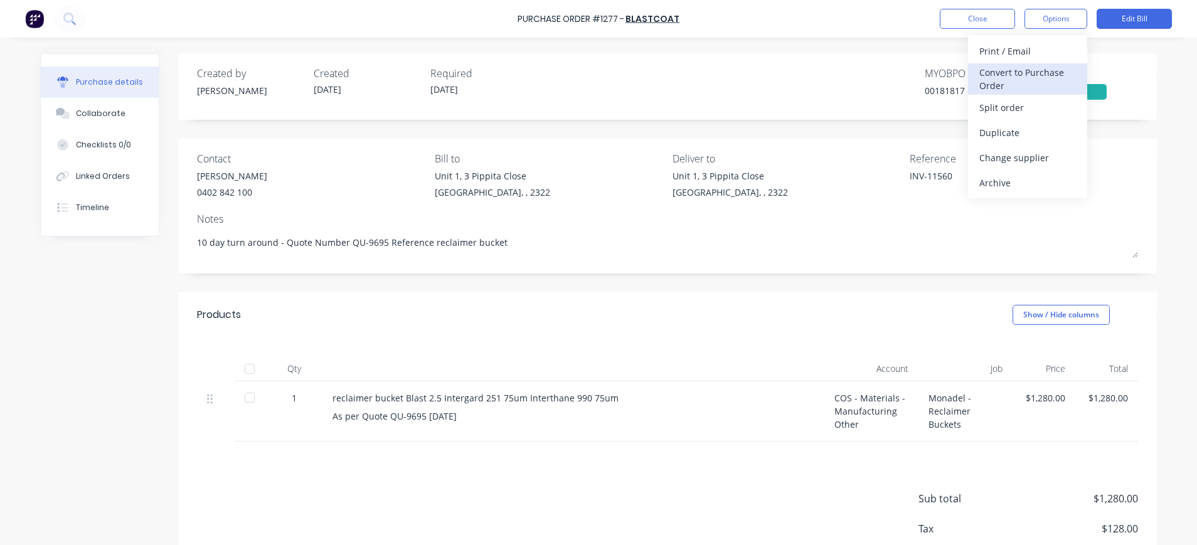
click at [1001, 71] on div "Convert to Purchase Order" at bounding box center [1027, 78] width 97 height 31
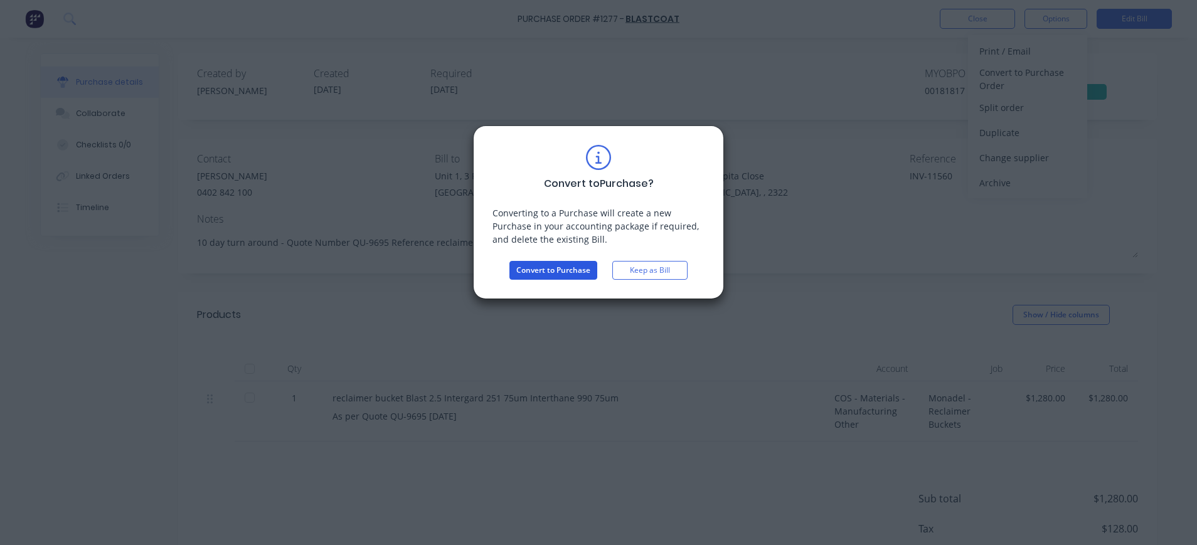
click at [587, 269] on button "Convert to Purchase" at bounding box center [553, 270] width 88 height 19
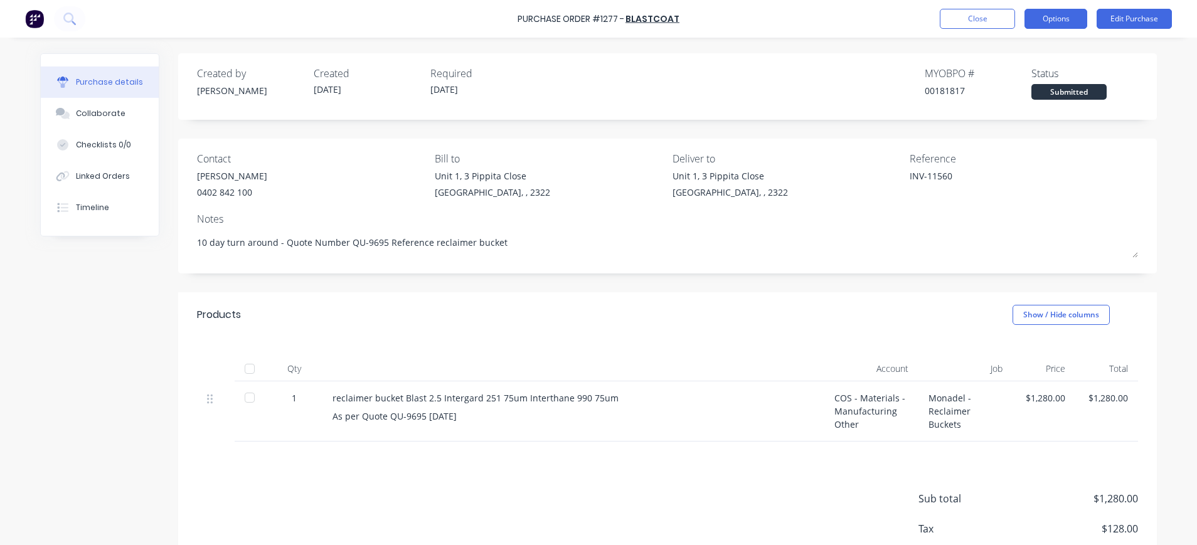
click at [1063, 19] on button "Options" at bounding box center [1055, 19] width 63 height 20
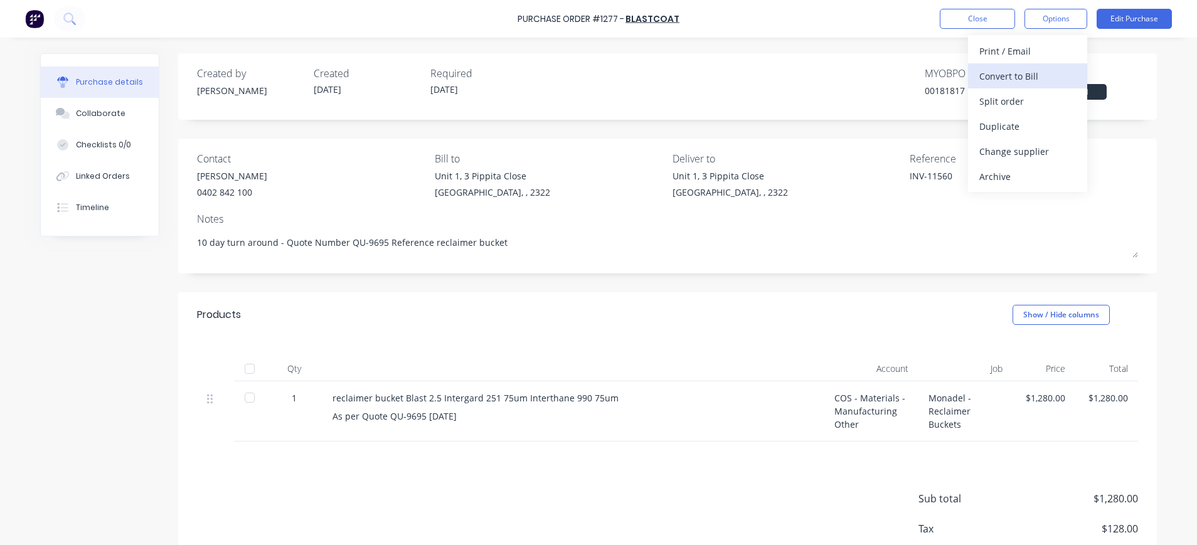
click at [1021, 75] on div "Convert to Bill" at bounding box center [1027, 76] width 97 height 18
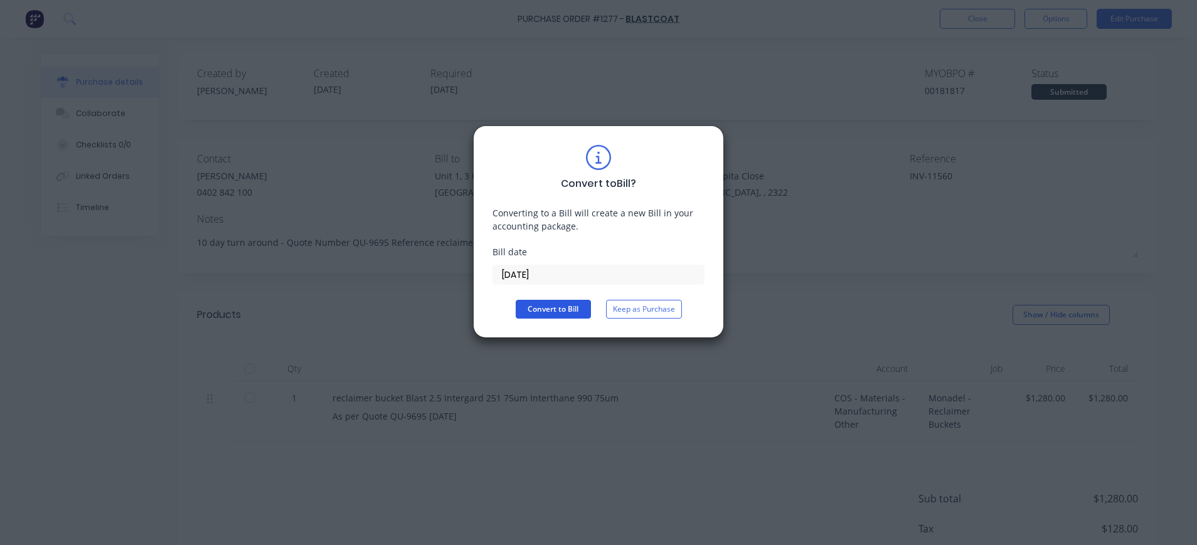
click at [553, 309] on button "Convert to Bill" at bounding box center [553, 309] width 75 height 19
type textarea "x"
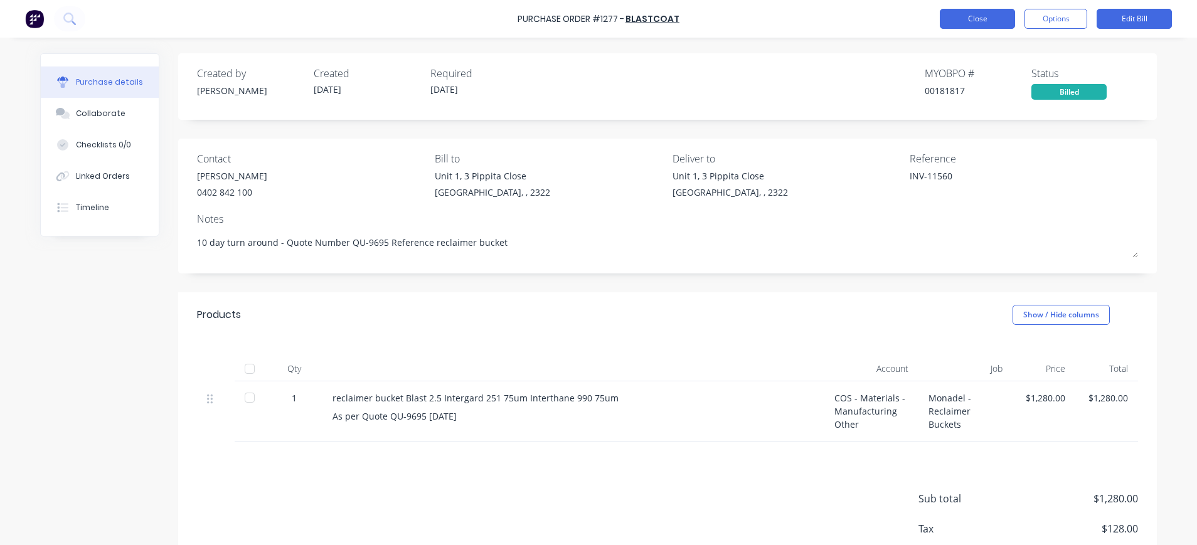
click at [993, 19] on button "Close" at bounding box center [977, 19] width 75 height 20
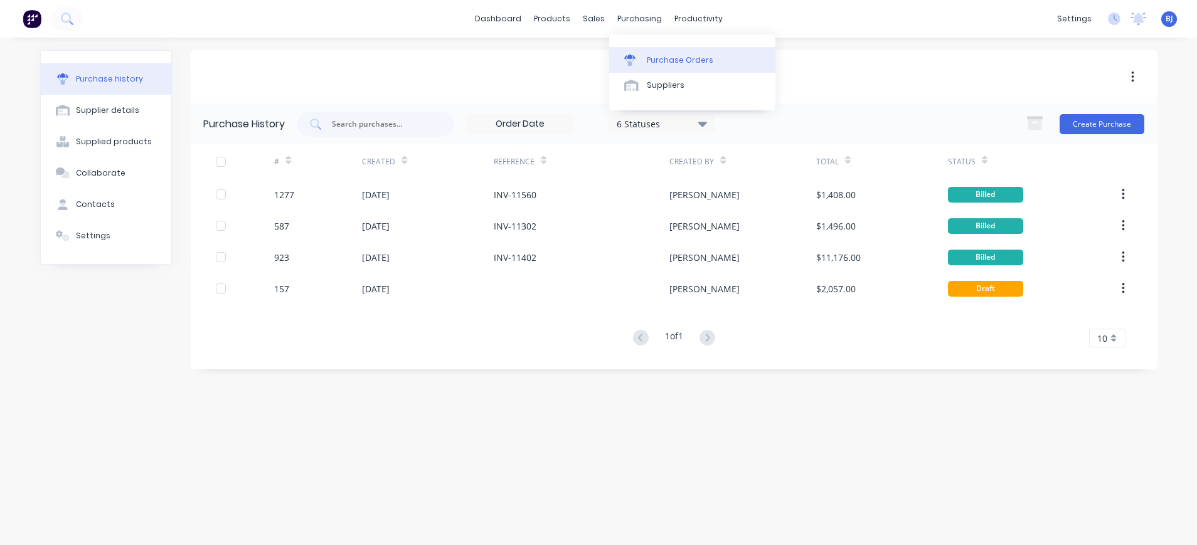
drag, startPoint x: 630, startPoint y: 18, endPoint x: 631, endPoint y: 58, distance: 40.2
click at [632, 17] on div "purchasing" at bounding box center [639, 18] width 57 height 19
click at [632, 58] on icon at bounding box center [629, 57] width 11 height 4
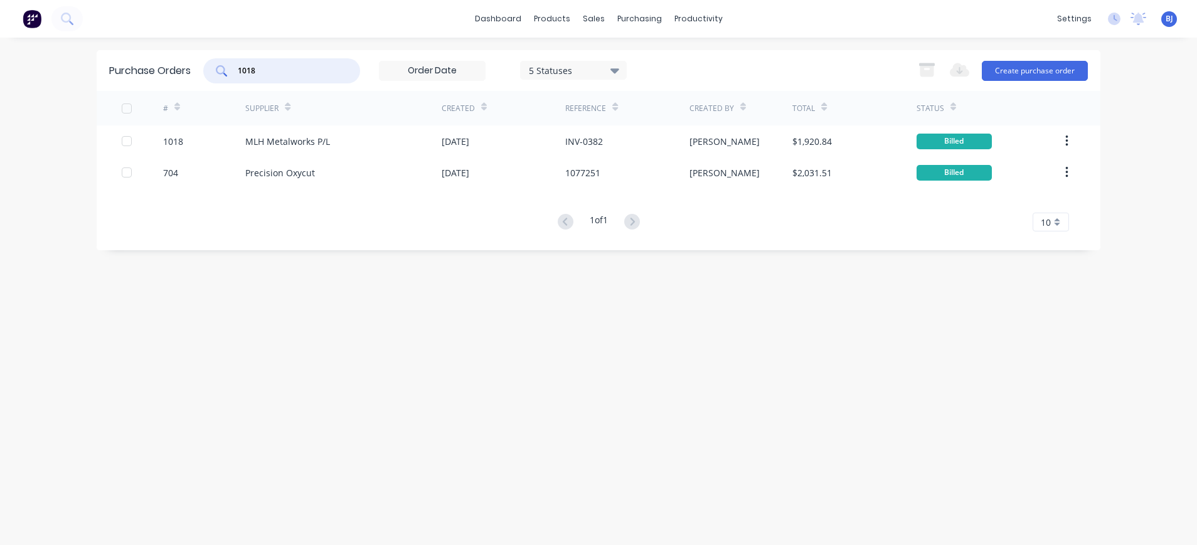
drag, startPoint x: 279, startPoint y: 74, endPoint x: 196, endPoint y: 78, distance: 82.9
click at [198, 75] on div "Purchase Orders 1018 5 Statuses 5 Statuses Export to Excel (XLSX) Create purcha…" at bounding box center [599, 70] width 1004 height 41
type input "1348"
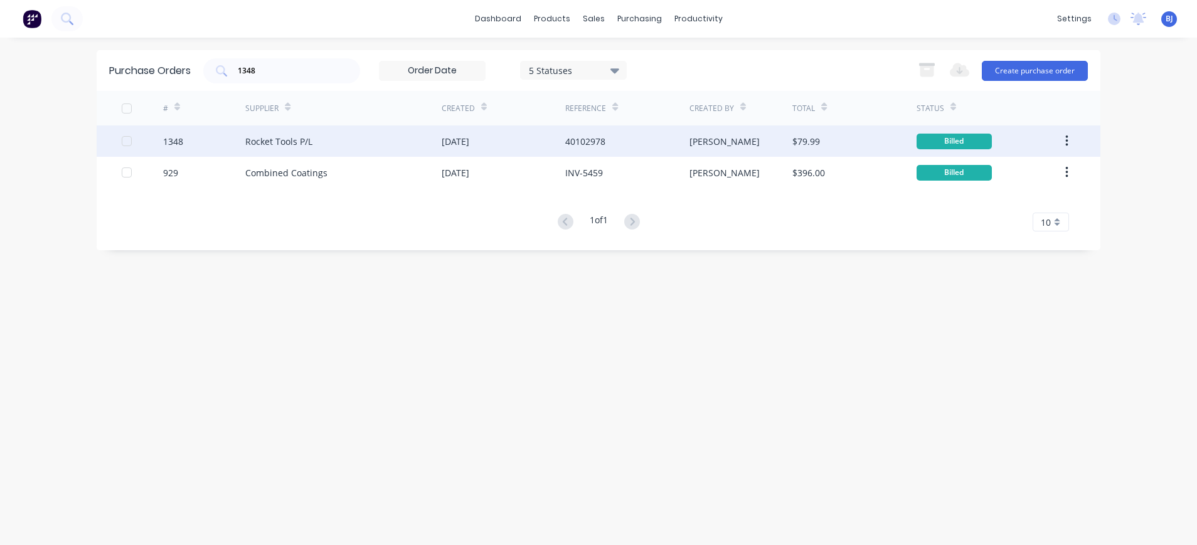
click at [319, 137] on div "Rocket Tools P/L" at bounding box center [343, 140] width 196 height 31
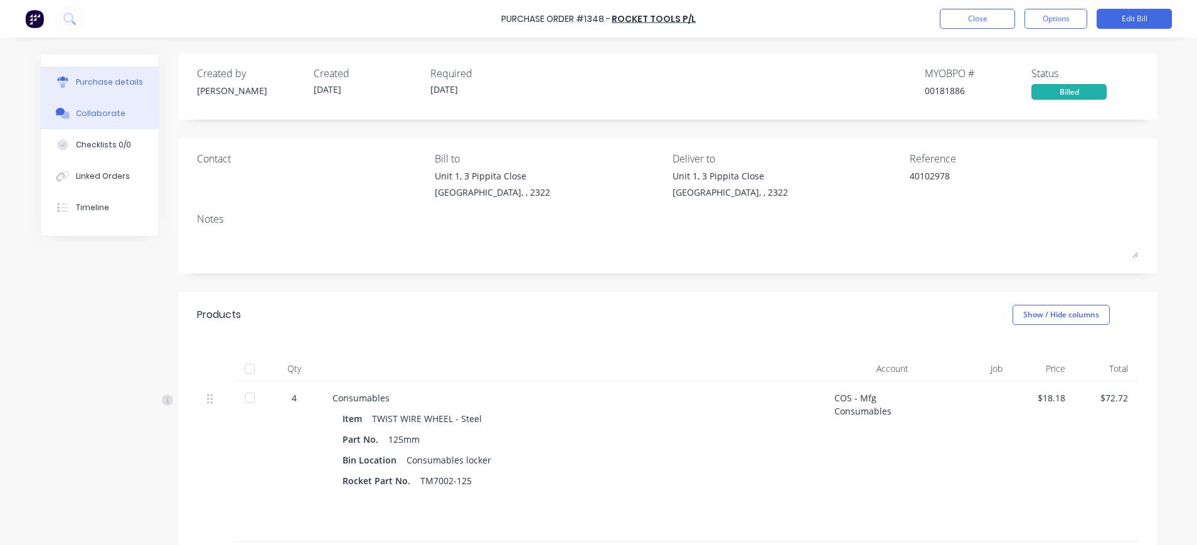
click at [88, 107] on button "Collaborate" at bounding box center [100, 113] width 118 height 31
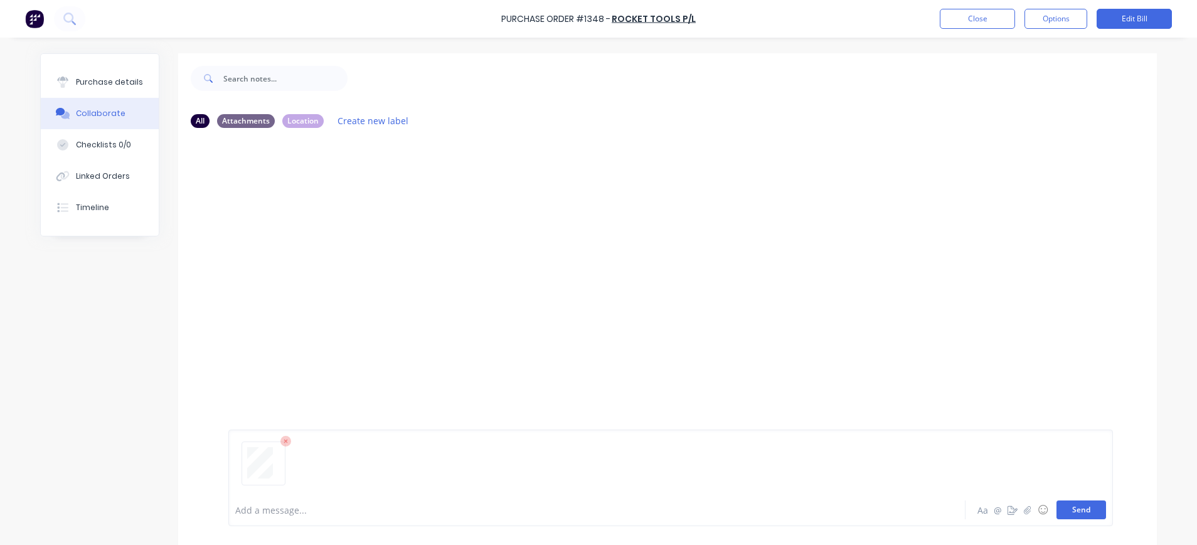
click at [1072, 510] on button "Send" at bounding box center [1081, 510] width 50 height 19
click at [1048, 21] on button "Options" at bounding box center [1055, 19] width 63 height 20
click at [116, 73] on button "Purchase details" at bounding box center [100, 81] width 118 height 31
type textarea "x"
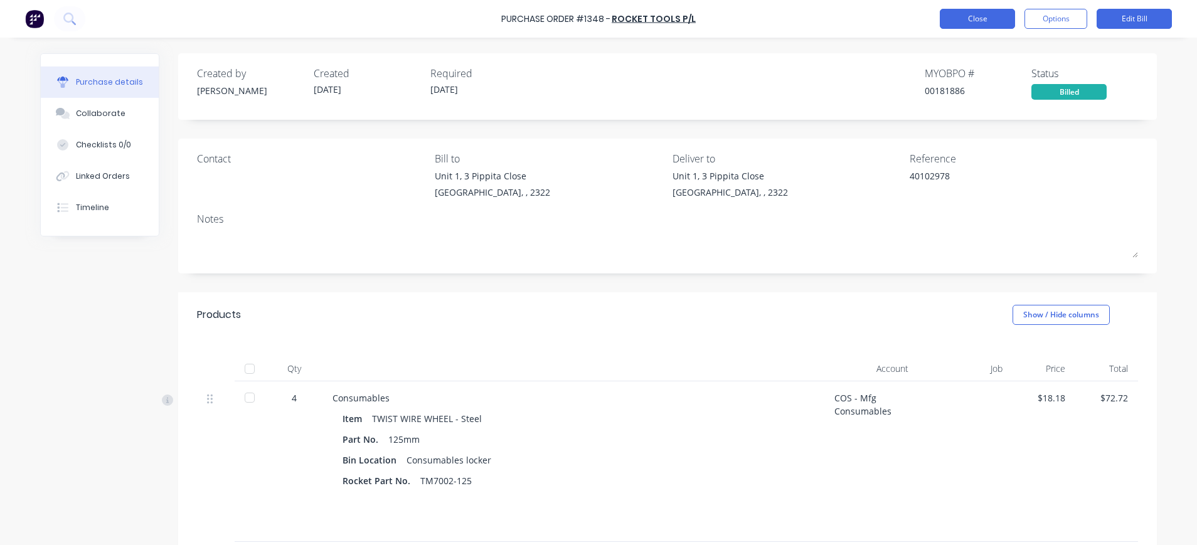
click at [992, 18] on button "Close" at bounding box center [977, 19] width 75 height 20
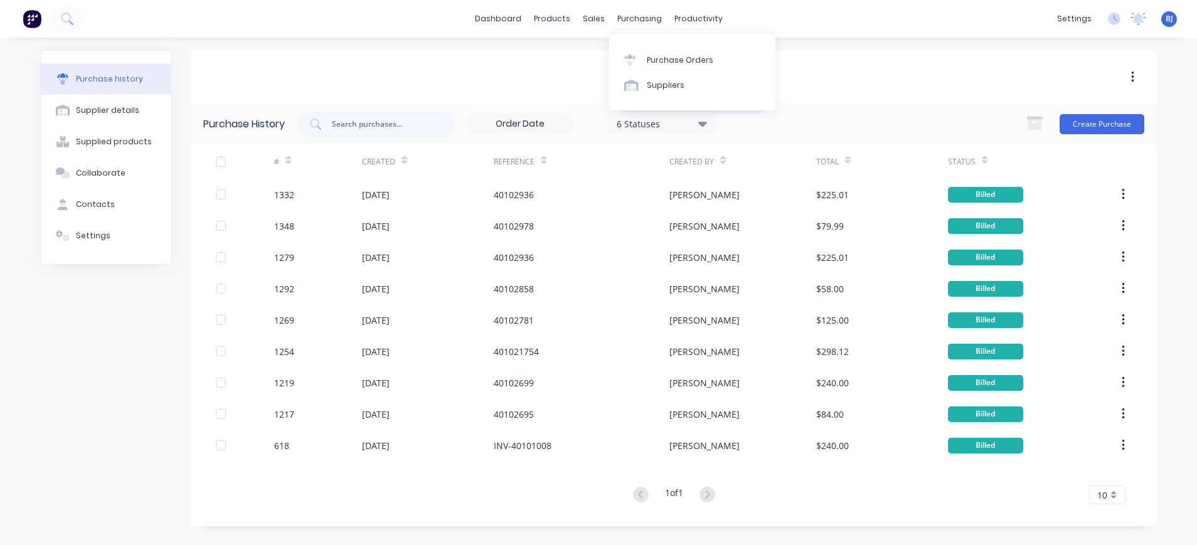
drag, startPoint x: 640, startPoint y: 19, endPoint x: 651, endPoint y: 46, distance: 29.0
click at [641, 23] on div "purchasing" at bounding box center [639, 18] width 57 height 19
click at [653, 50] on link "Purchase Orders" at bounding box center [692, 59] width 166 height 25
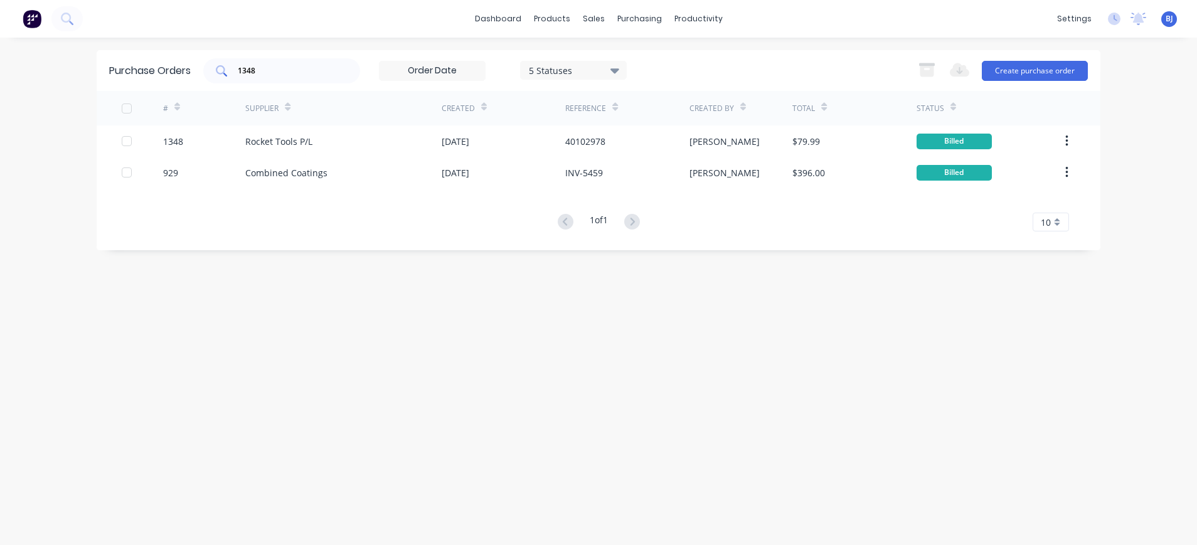
click at [289, 80] on div "1348" at bounding box center [281, 70] width 157 height 25
drag, startPoint x: 282, startPoint y: 73, endPoint x: 183, endPoint y: 69, distance: 99.2
click at [183, 68] on div "Purchase Orders 1348 5 Statuses 5 Statuses Export to Excel (XLSX) Create purcha…" at bounding box center [599, 70] width 1004 height 41
type input "1343"
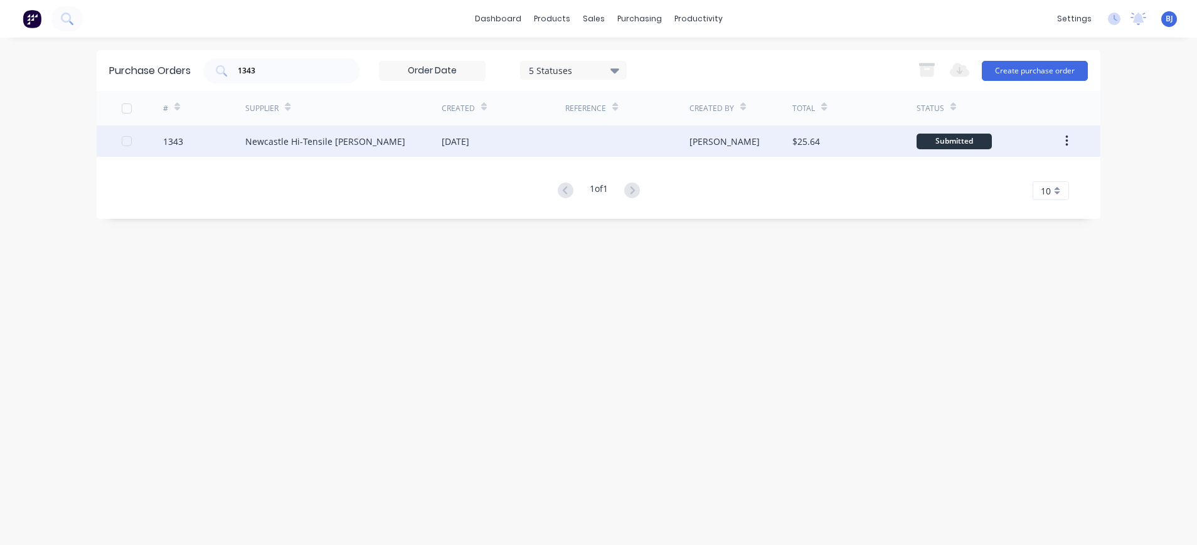
click at [291, 142] on div "Newcastle Hi-Tensile [PERSON_NAME]" at bounding box center [325, 141] width 160 height 13
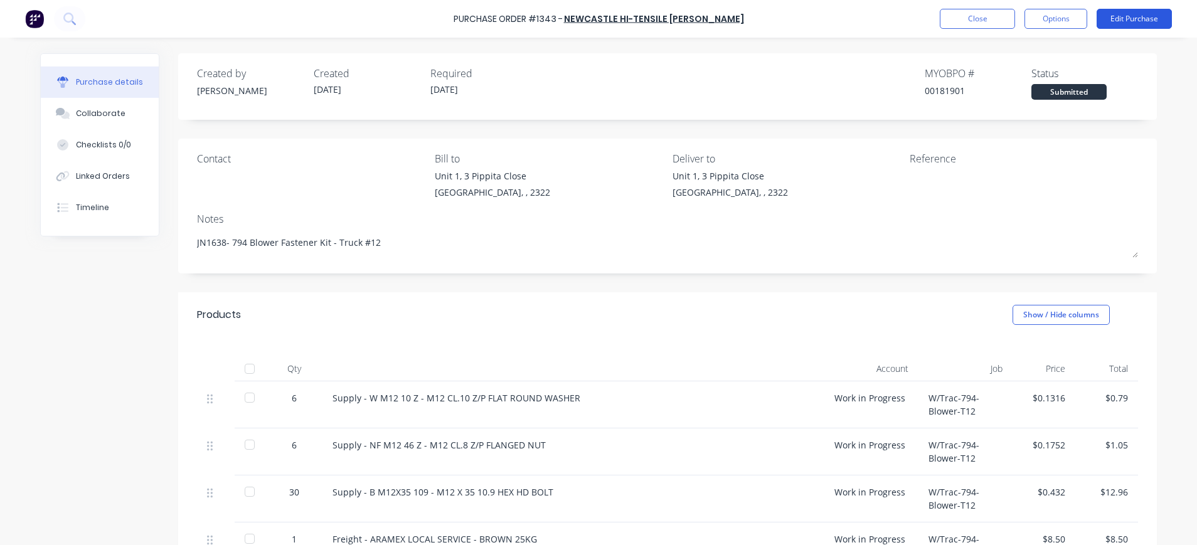
click at [1120, 21] on button "Edit Purchase" at bounding box center [1134, 19] width 75 height 20
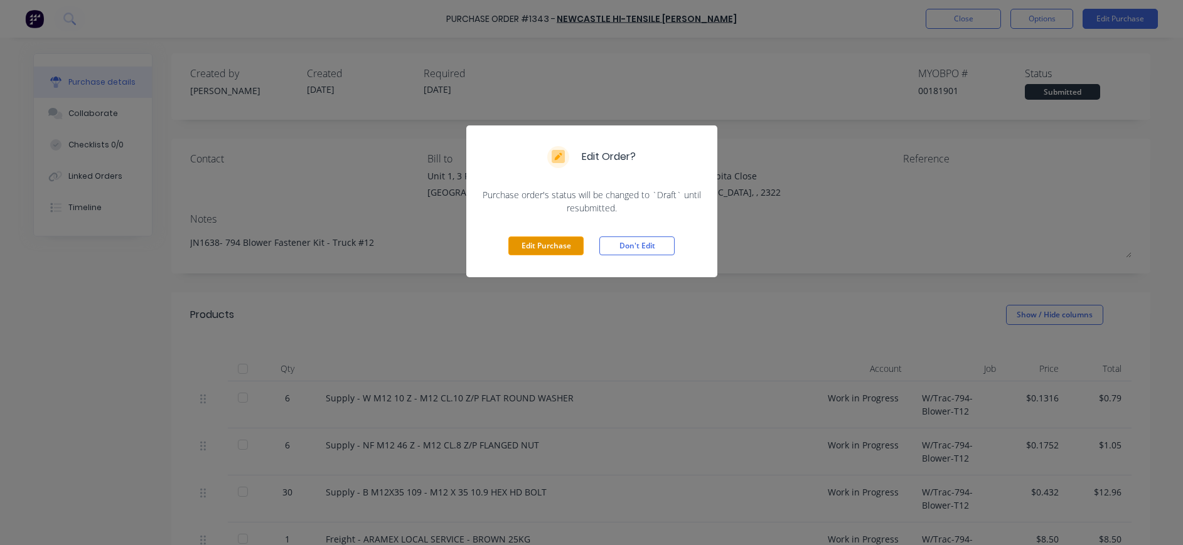
click at [564, 244] on button "Edit Purchase" at bounding box center [545, 246] width 75 height 19
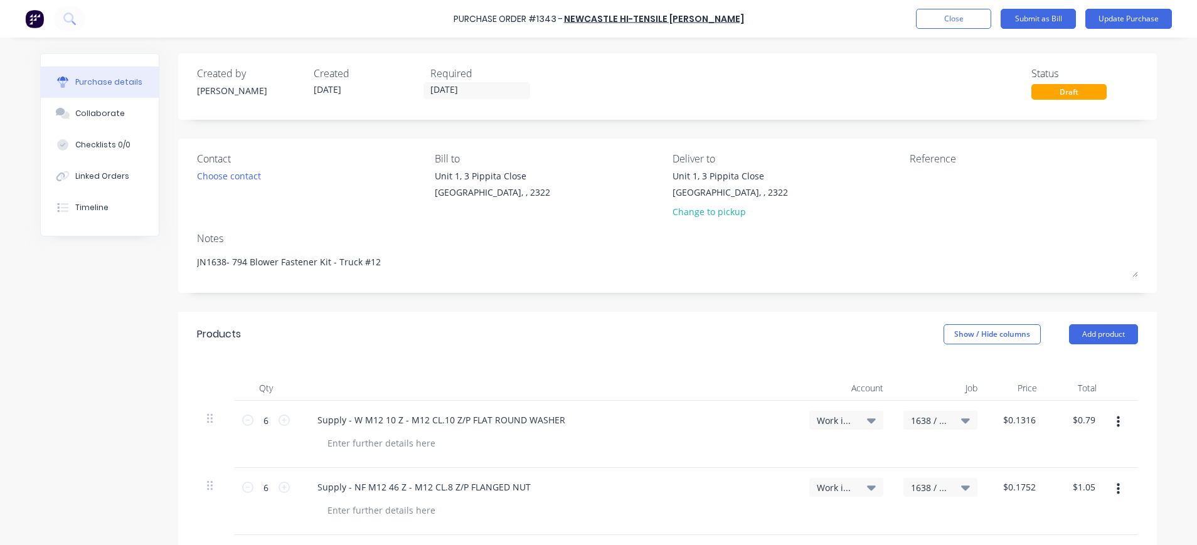
type textarea "x"
click at [923, 178] on textarea at bounding box center [988, 183] width 157 height 28
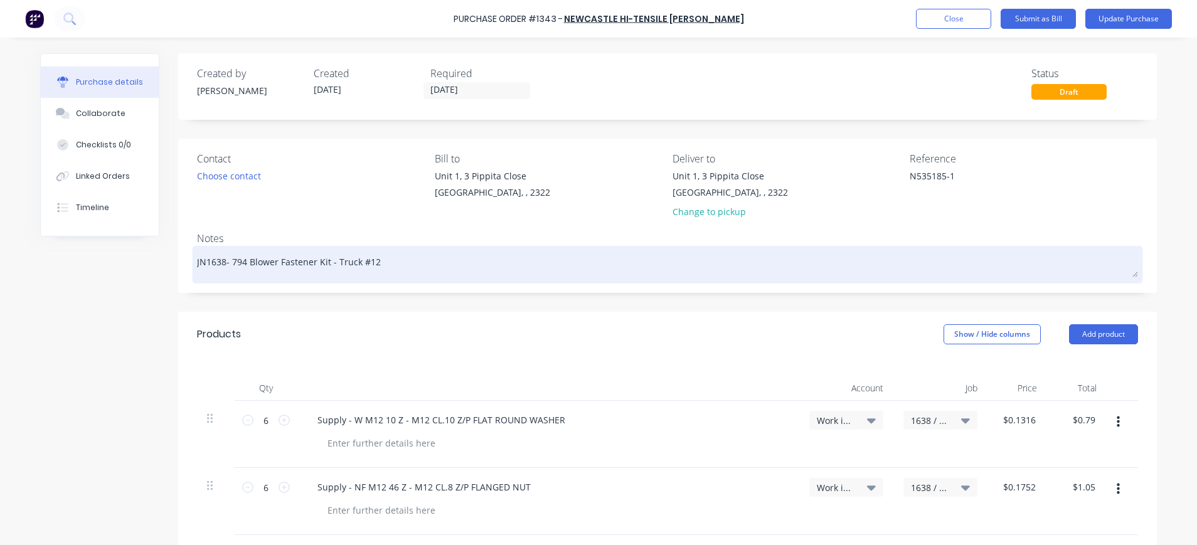
type textarea "N535185-1"
type textarea "x"
type textarea "N535185-1"
click at [442, 263] on textarea "JN1638- 794 Blower Fastener Kit - Truck #12" at bounding box center [667, 263] width 941 height 28
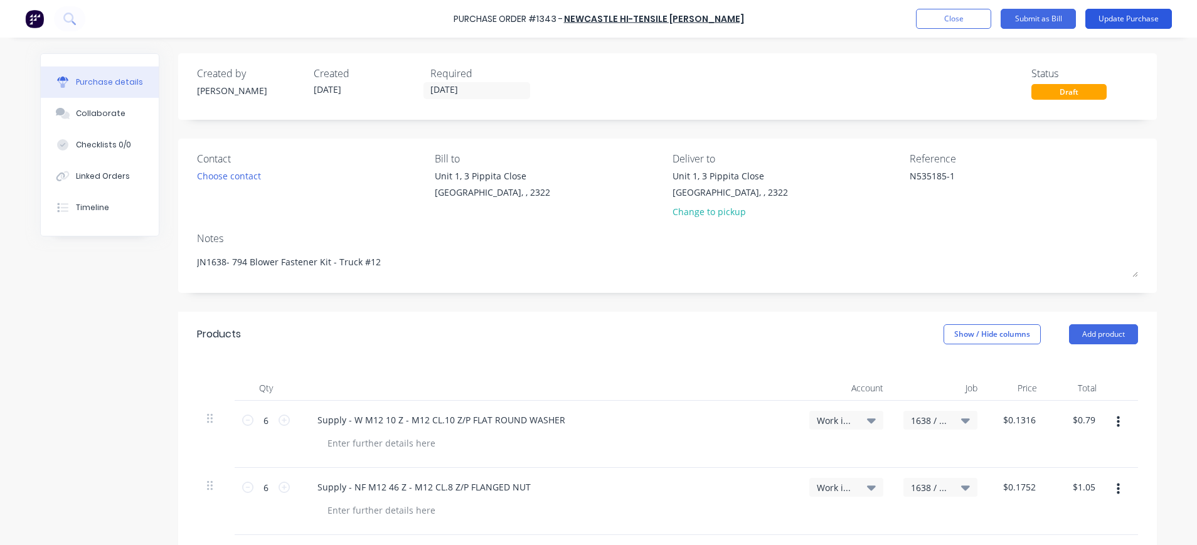
click at [1151, 14] on button "Update Purchase" at bounding box center [1128, 19] width 87 height 20
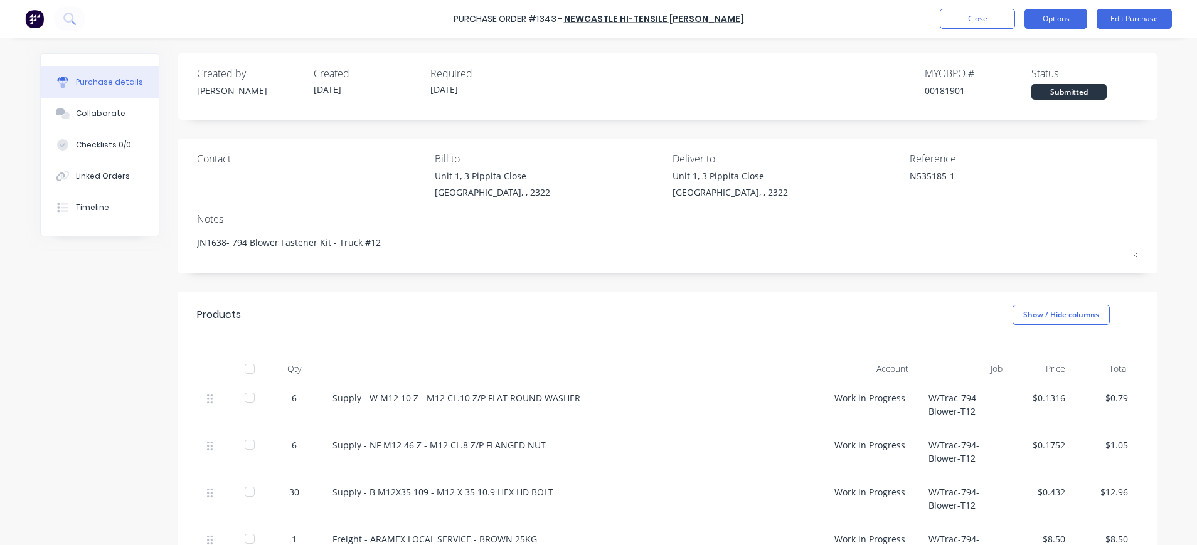
click at [1050, 18] on button "Options" at bounding box center [1055, 19] width 63 height 20
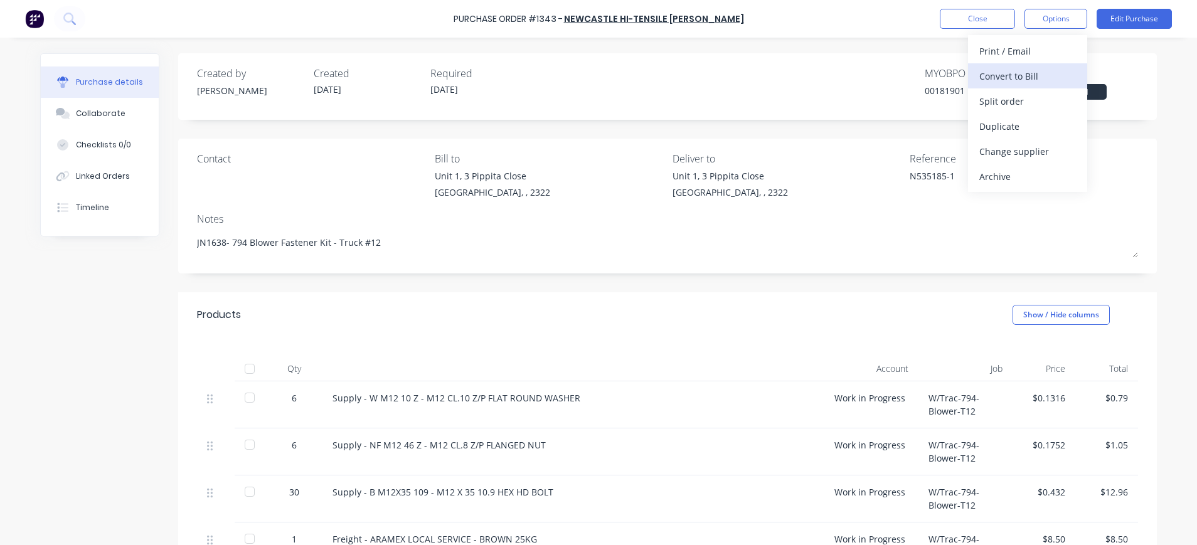
click at [1008, 77] on div "Convert to Bill" at bounding box center [1027, 76] width 97 height 18
type textarea "x"
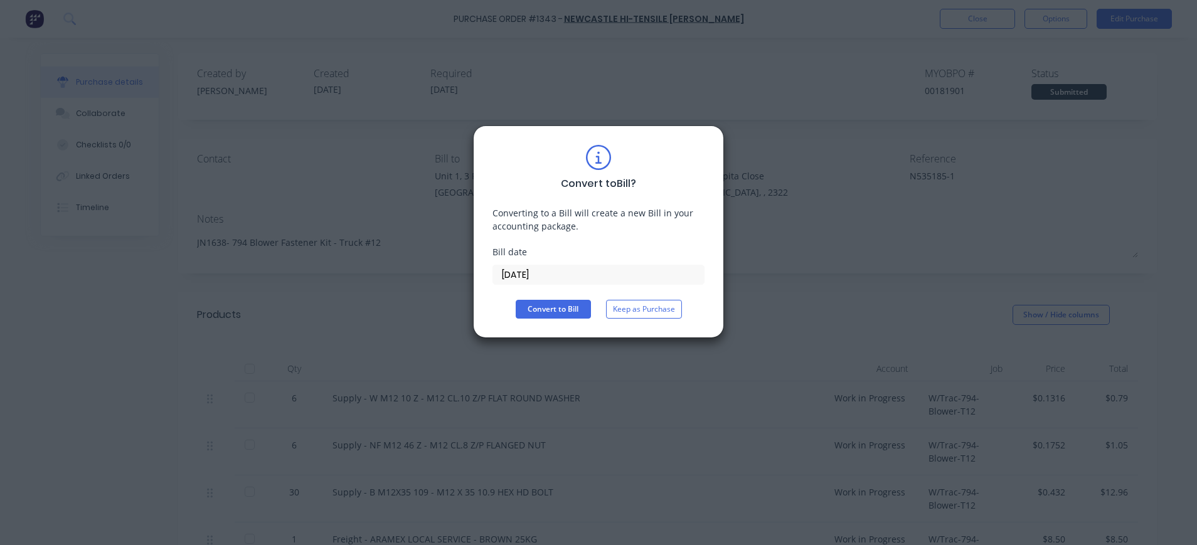
drag, startPoint x: 555, startPoint y: 278, endPoint x: 479, endPoint y: 275, distance: 76.0
click at [479, 275] on div "Convert to Bill ? Converting to a Bill will create a new Bill in your accountin…" at bounding box center [598, 231] width 251 height 213
drag, startPoint x: 524, startPoint y: 275, endPoint x: 903, endPoint y: 171, distance: 392.5
click at [903, 171] on div "Convert to Bill ? Converting to a Bill will create a new Bill in your accountin…" at bounding box center [598, 272] width 1197 height 545
click at [528, 275] on input "[DATE]" at bounding box center [598, 274] width 211 height 19
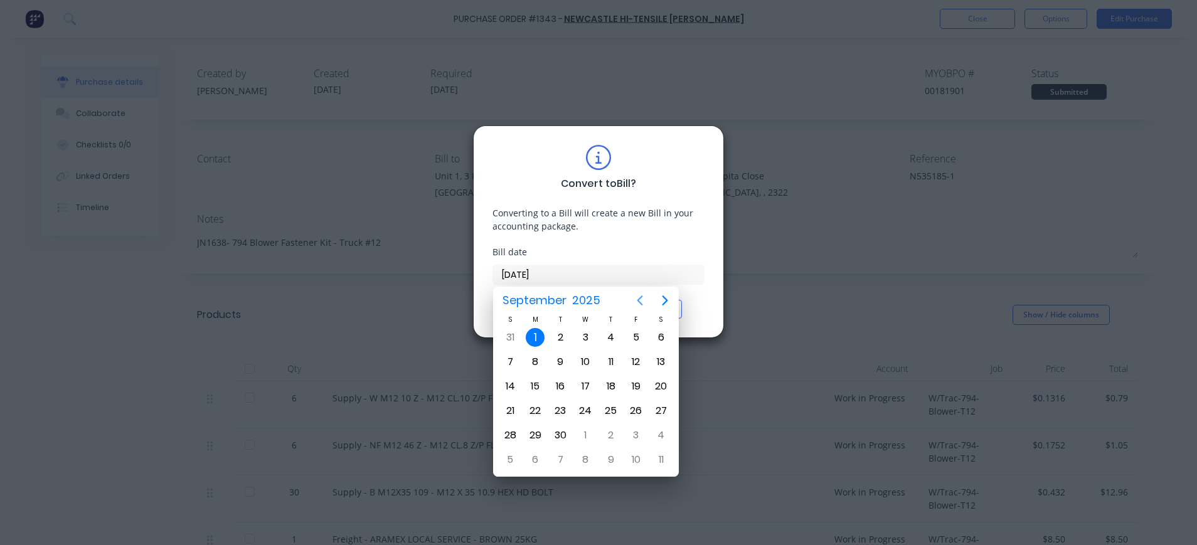
click at [642, 298] on icon "Previous page" at bounding box center [639, 300] width 15 height 15
click at [634, 433] on div "29" at bounding box center [636, 435] width 19 height 19
type input "[DATE]"
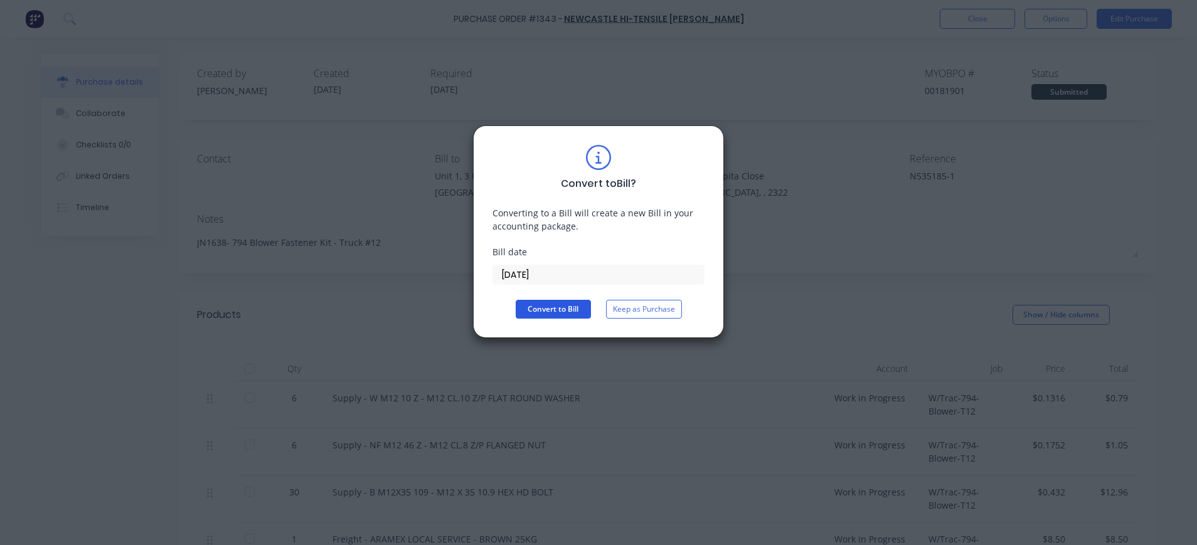
click at [565, 308] on button "Convert to Bill" at bounding box center [553, 309] width 75 height 19
type textarea "x"
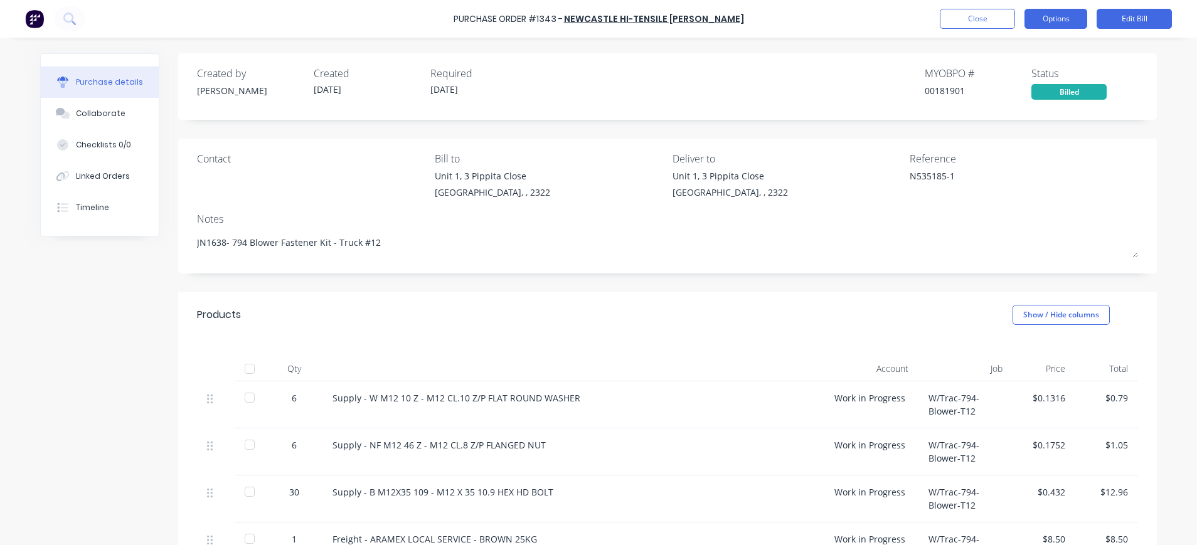
click at [1053, 19] on button "Options" at bounding box center [1055, 19] width 63 height 20
click at [974, 16] on button "Close" at bounding box center [977, 19] width 75 height 20
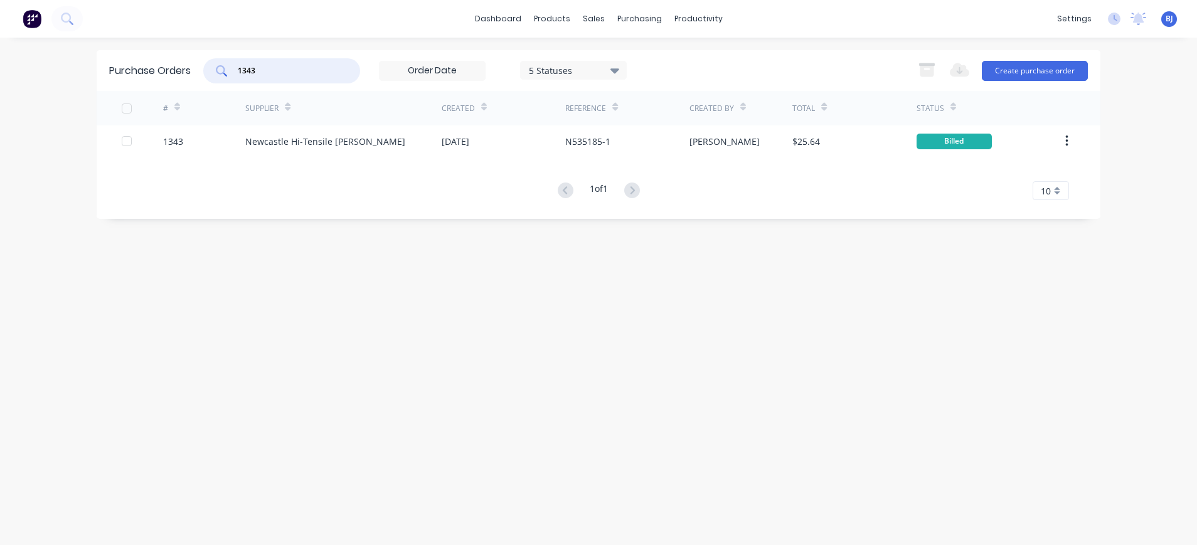
drag, startPoint x: 315, startPoint y: 68, endPoint x: 213, endPoint y: 70, distance: 101.6
click at [213, 70] on div "1343" at bounding box center [281, 70] width 157 height 25
type input "1328"
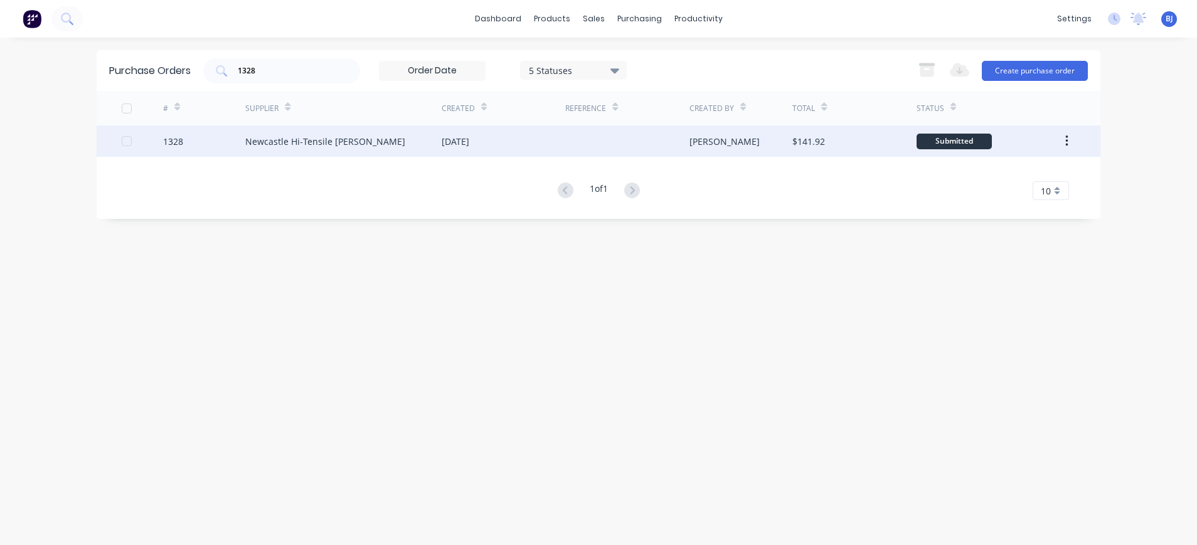
click at [289, 142] on div "Newcastle Hi-Tensile [PERSON_NAME]" at bounding box center [325, 141] width 160 height 13
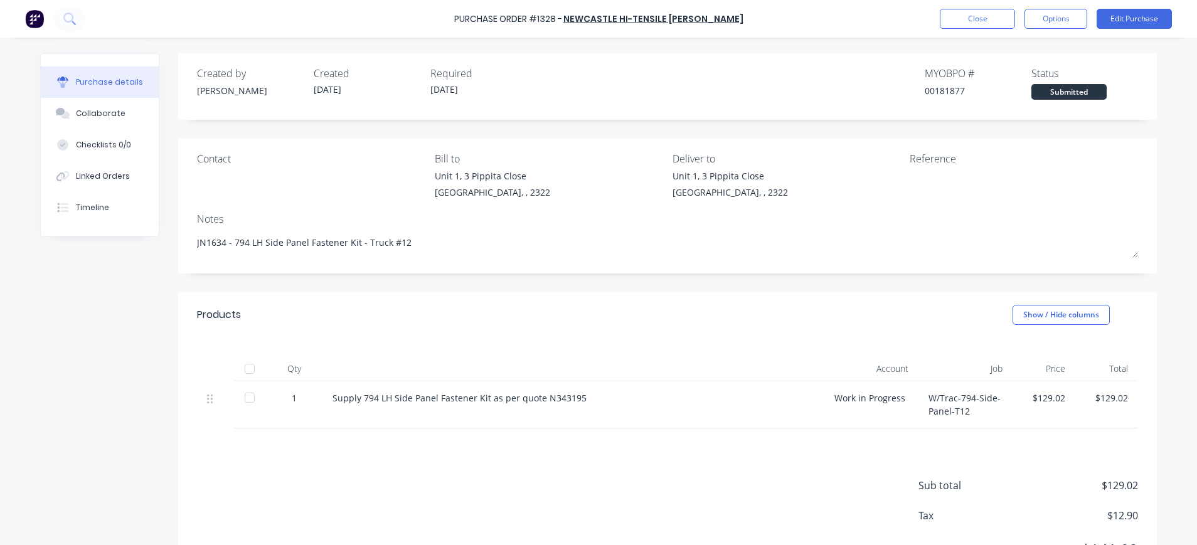
click at [910, 197] on div at bounding box center [988, 184] width 157 height 31
click at [910, 184] on div at bounding box center [988, 184] width 157 height 31
click at [1133, 9] on button "Edit Purchase" at bounding box center [1134, 19] width 75 height 20
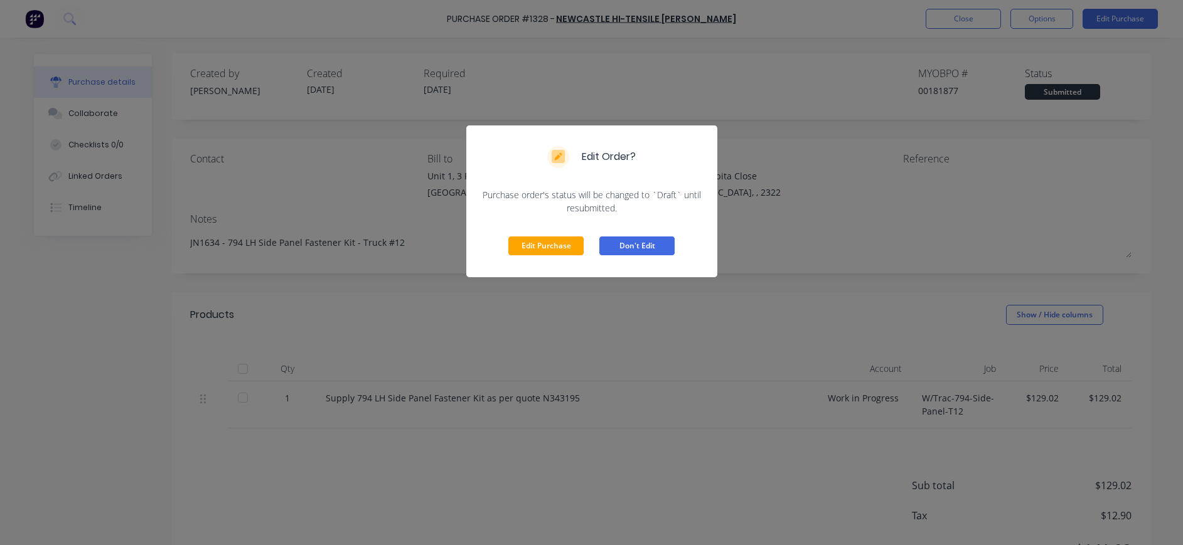
click at [607, 237] on button "Don't Edit" at bounding box center [636, 246] width 75 height 19
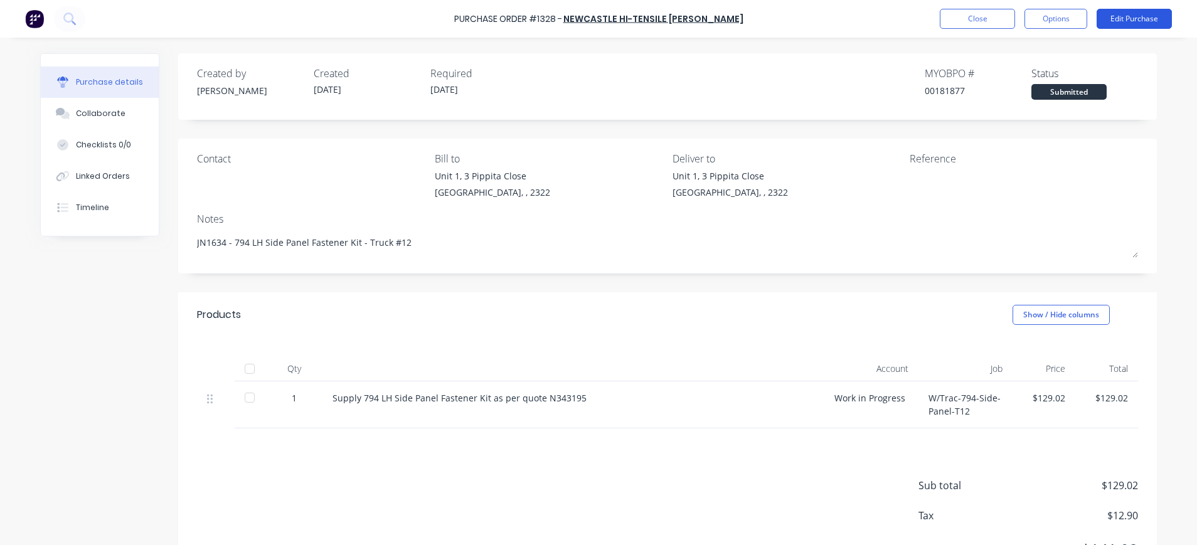
click at [1116, 20] on button "Edit Purchase" at bounding box center [1134, 19] width 75 height 20
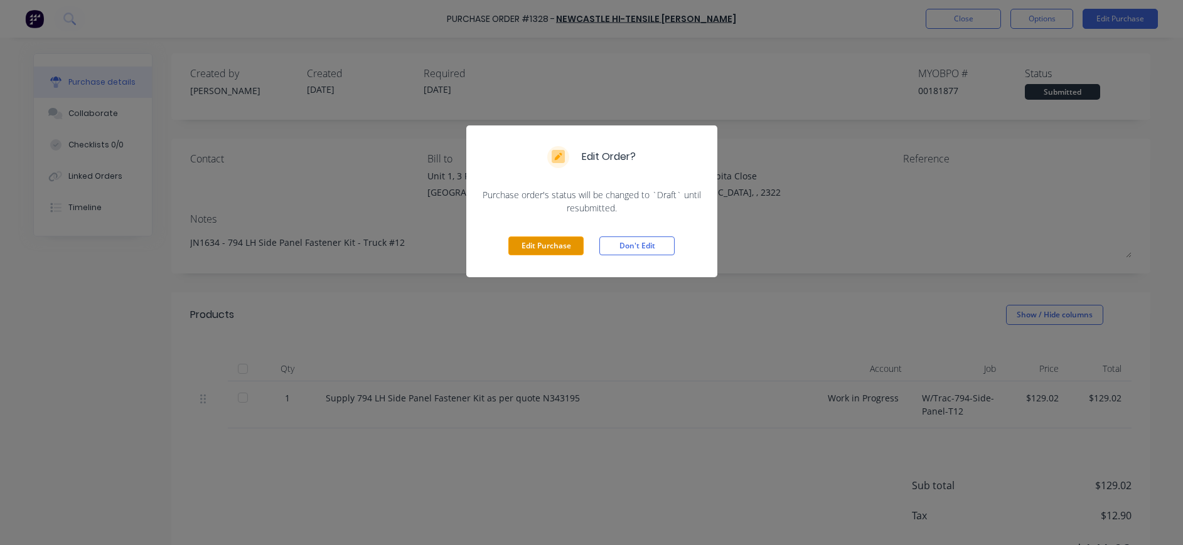
click at [572, 243] on button "Edit Purchase" at bounding box center [545, 246] width 75 height 19
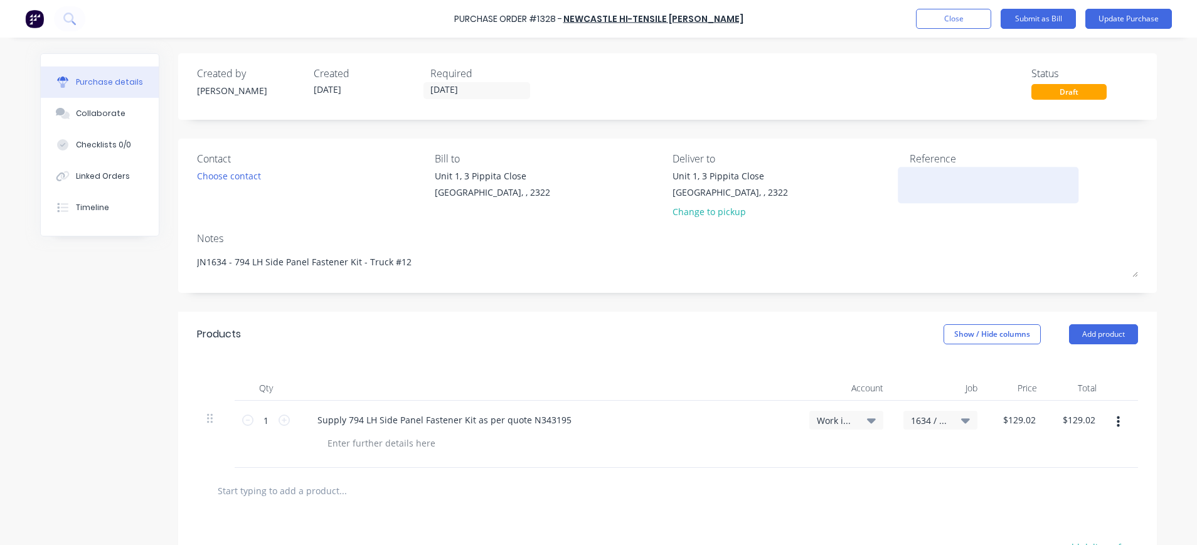
type textarea "x"
click at [910, 186] on div at bounding box center [988, 184] width 157 height 31
click at [910, 178] on textarea at bounding box center [988, 183] width 157 height 28
type textarea "N534952-1"
type textarea "x"
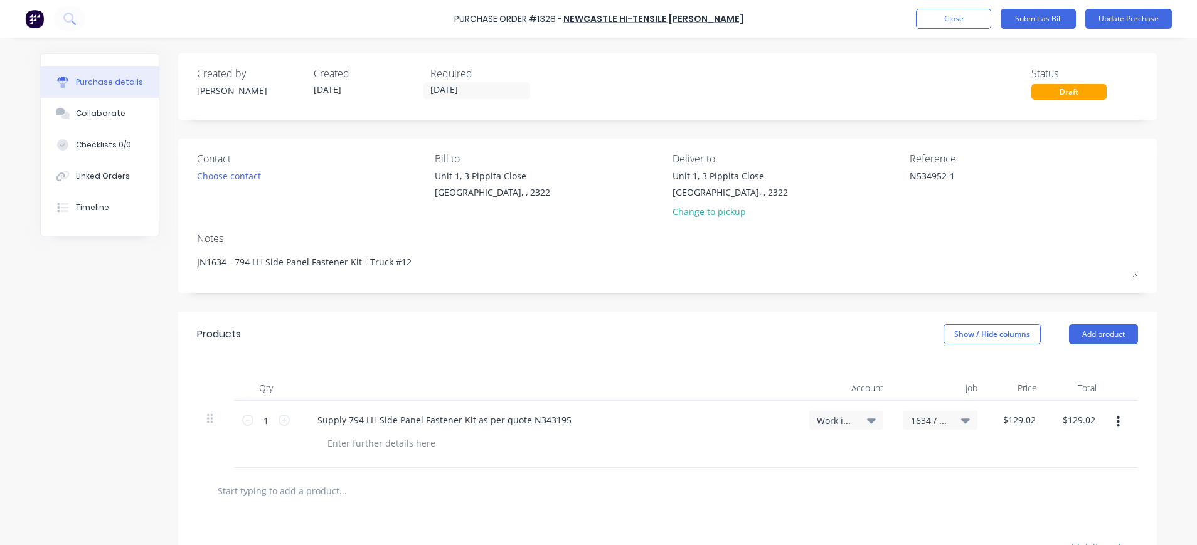
type textarea "N534952-1"
type textarea "x"
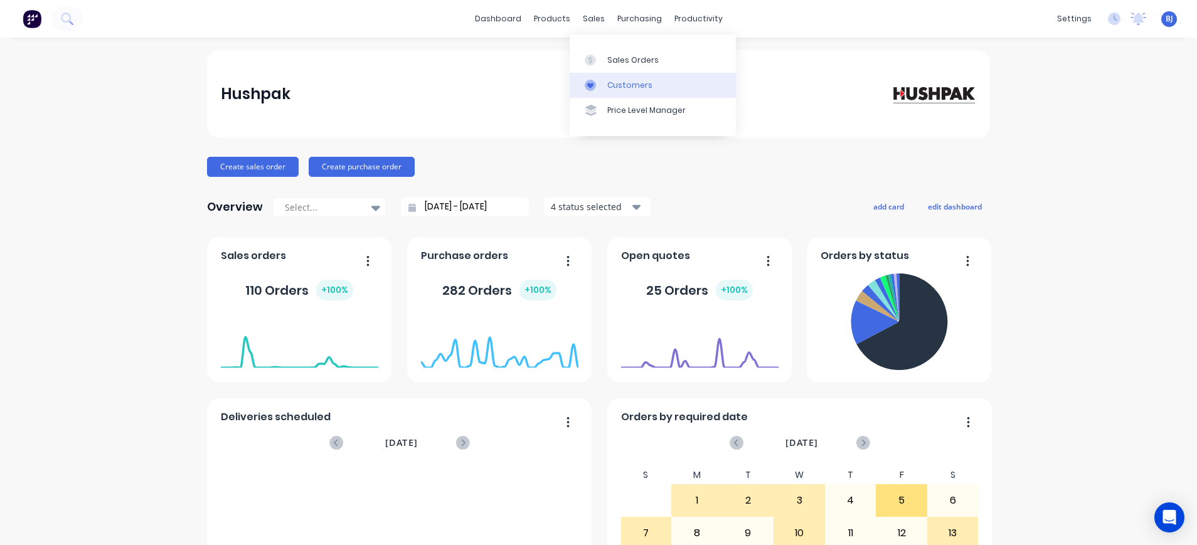
click at [604, 83] on link "Customers" at bounding box center [653, 85] width 166 height 25
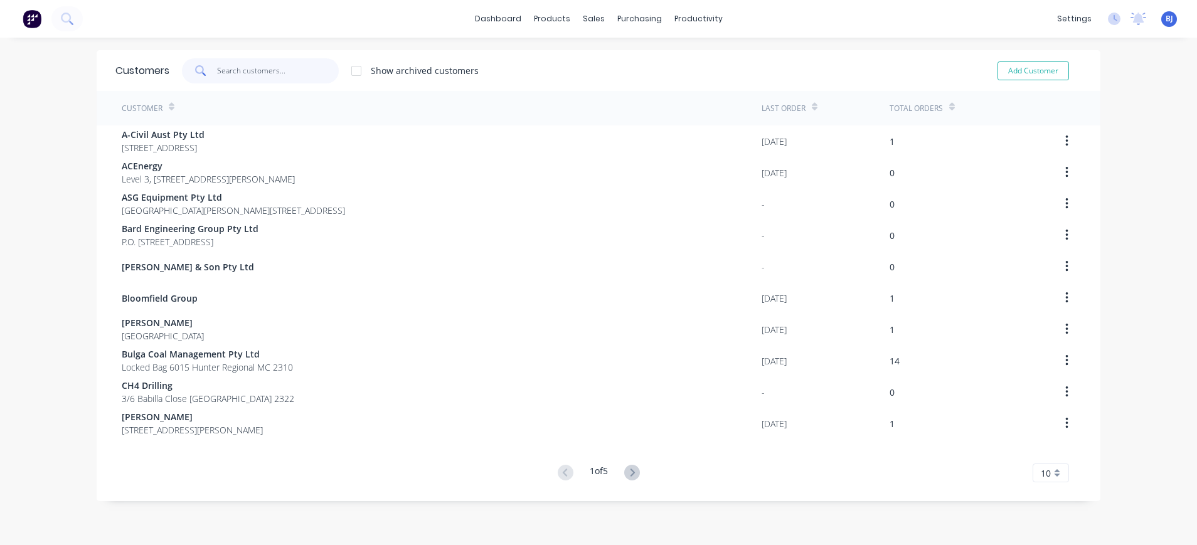
click at [279, 70] on input "text" at bounding box center [278, 70] width 122 height 25
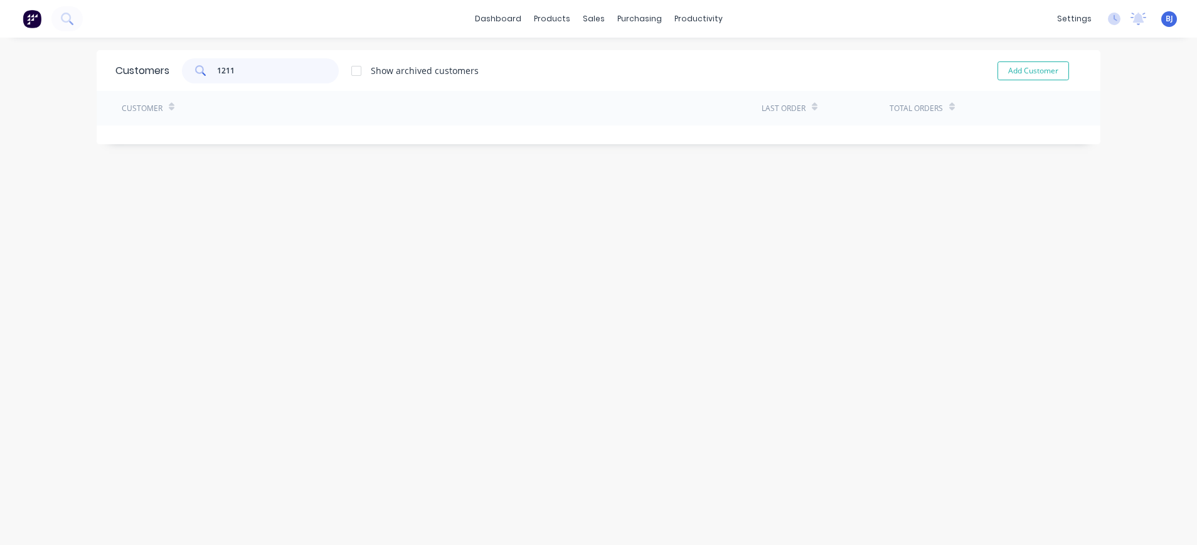
type input "1211"
click at [589, 19] on div "sales" at bounding box center [594, 18] width 35 height 19
click at [603, 60] on div at bounding box center [594, 60] width 19 height 11
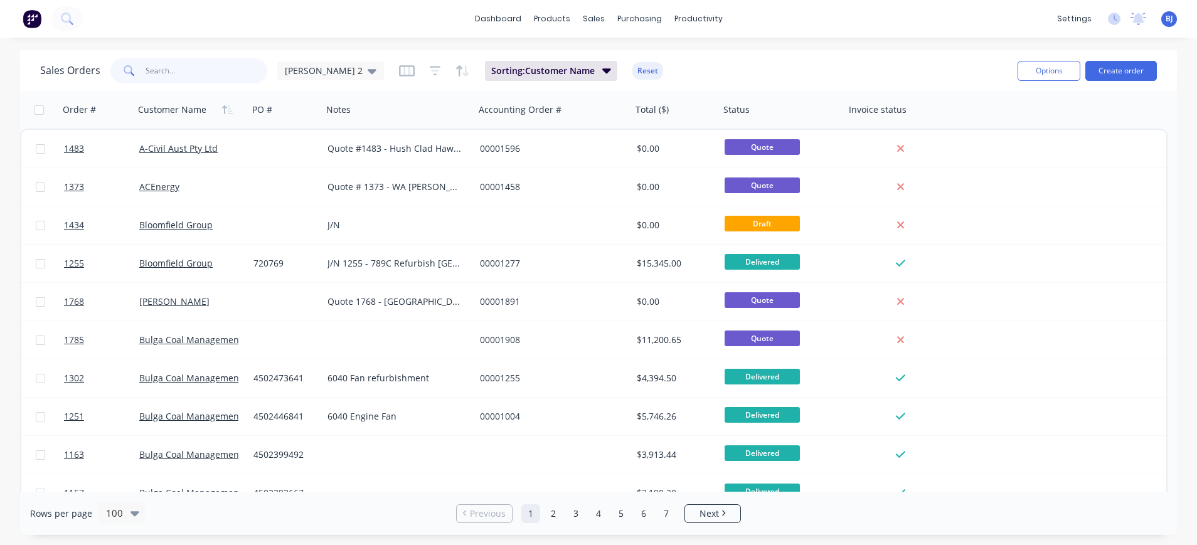
click at [176, 73] on input "text" at bounding box center [207, 70] width 122 height 25
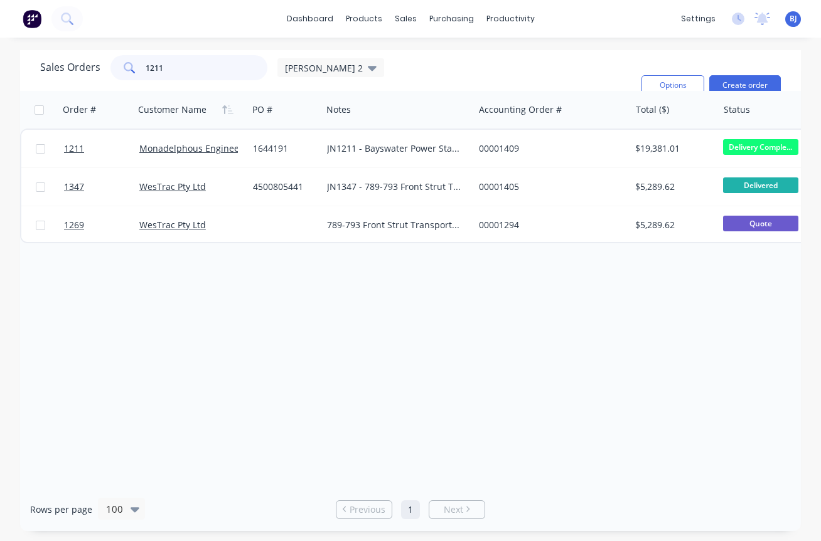
drag, startPoint x: 162, startPoint y: 70, endPoint x: 109, endPoint y: 68, distance: 53.4
click at [110, 68] on div "1211" at bounding box center [188, 67] width 157 height 25
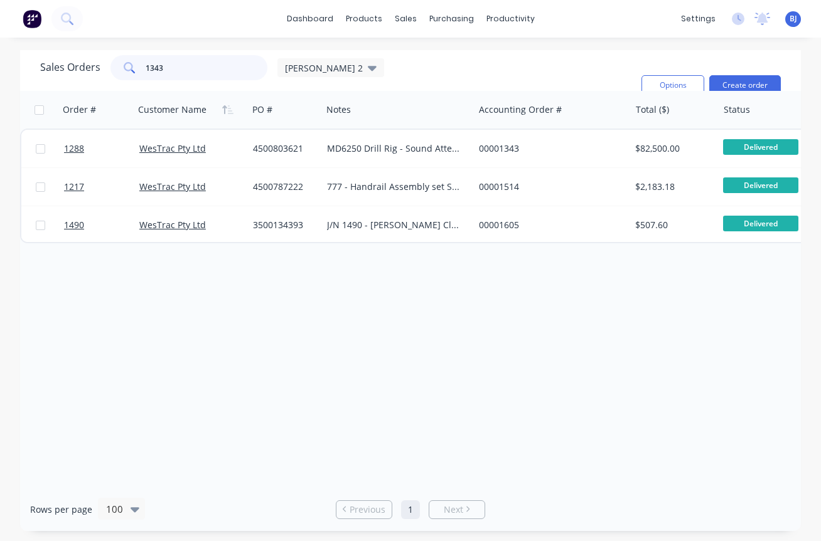
drag, startPoint x: 178, startPoint y: 64, endPoint x: 122, endPoint y: 69, distance: 56.1
click at [122, 69] on div "1343" at bounding box center [188, 67] width 157 height 25
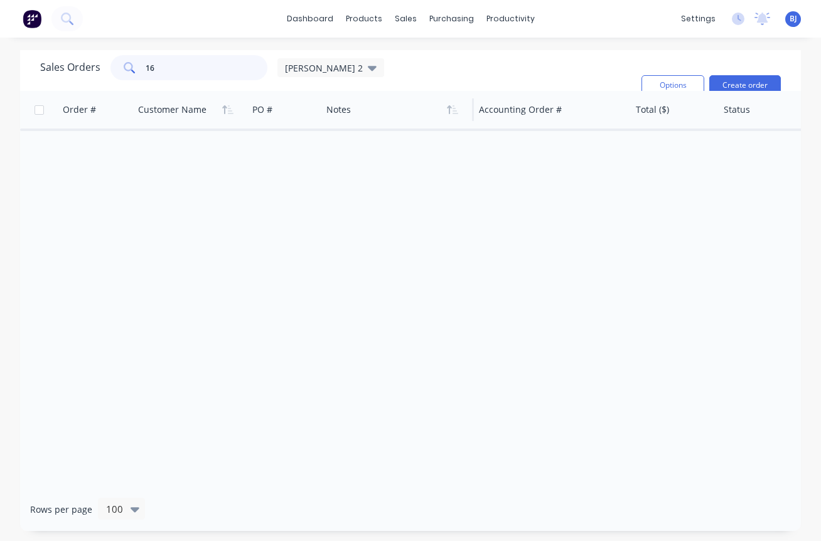
type input "1"
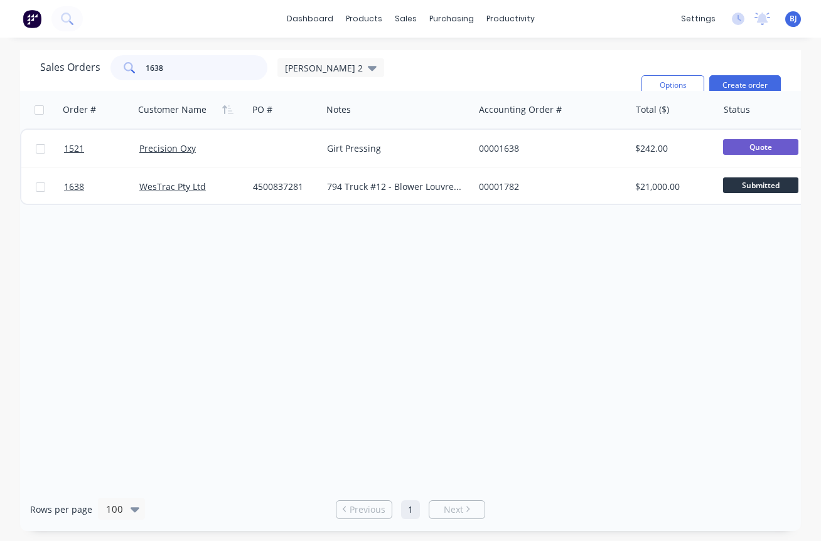
drag, startPoint x: 191, startPoint y: 74, endPoint x: 111, endPoint y: 73, distance: 79.7
click at [111, 74] on div "1638" at bounding box center [188, 67] width 157 height 25
type input "1634"
